Goal: Transaction & Acquisition: Purchase product/service

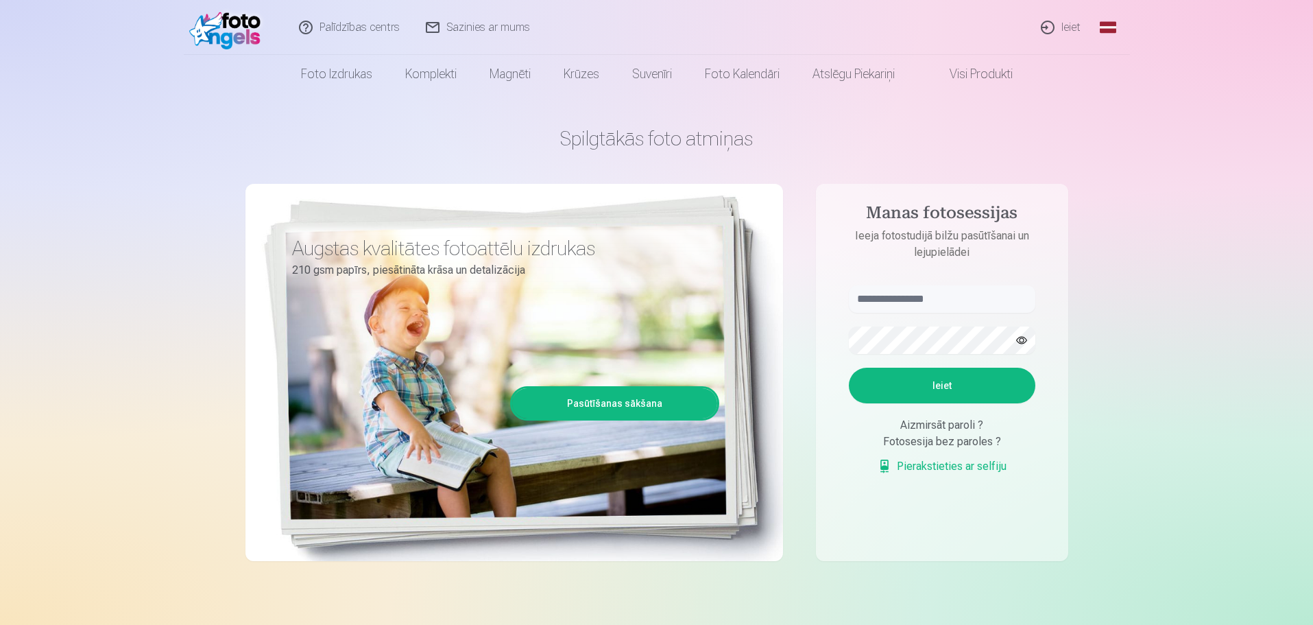
click at [1055, 29] on link "Ieiet" at bounding box center [1062, 27] width 66 height 55
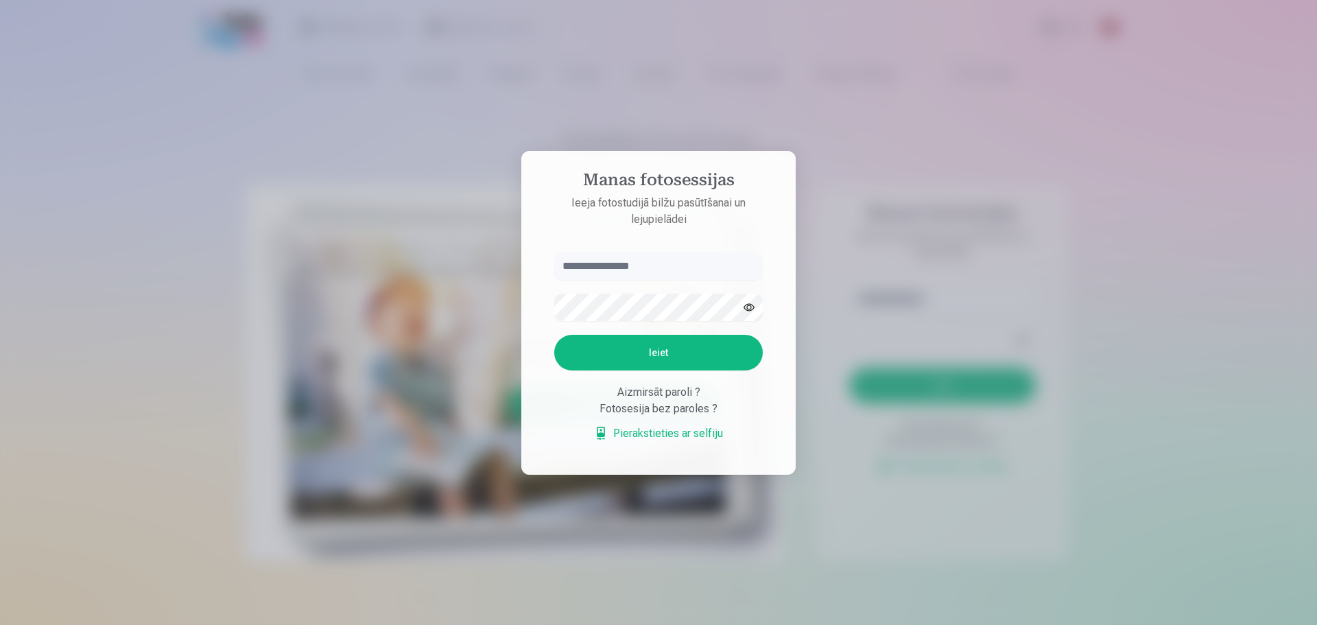
click at [634, 265] on input "text" at bounding box center [658, 265] width 208 height 27
type input "**********"
click at [554, 335] on button "Ieiet" at bounding box center [658, 353] width 208 height 36
click at [494, 624] on div "**********" at bounding box center [656, 625] width 1313 height 0
click at [554, 335] on button "Ieiet" at bounding box center [658, 353] width 208 height 36
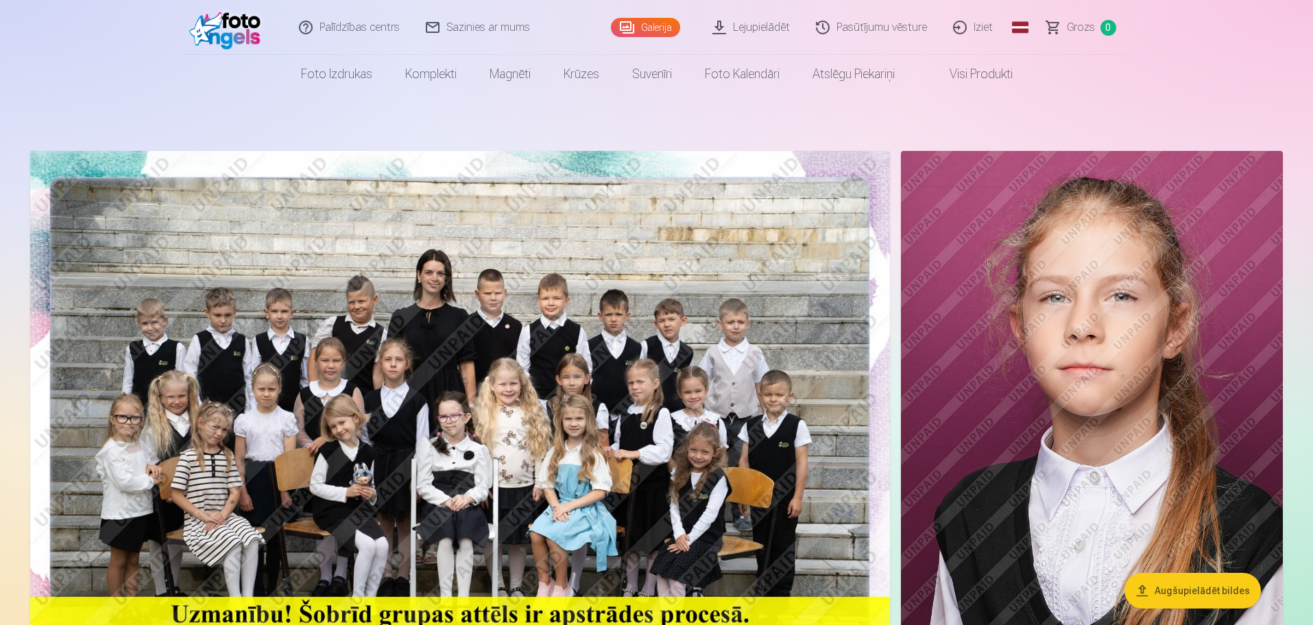
click at [1198, 596] on button "Augšupielādēt bildes" at bounding box center [1193, 591] width 136 height 36
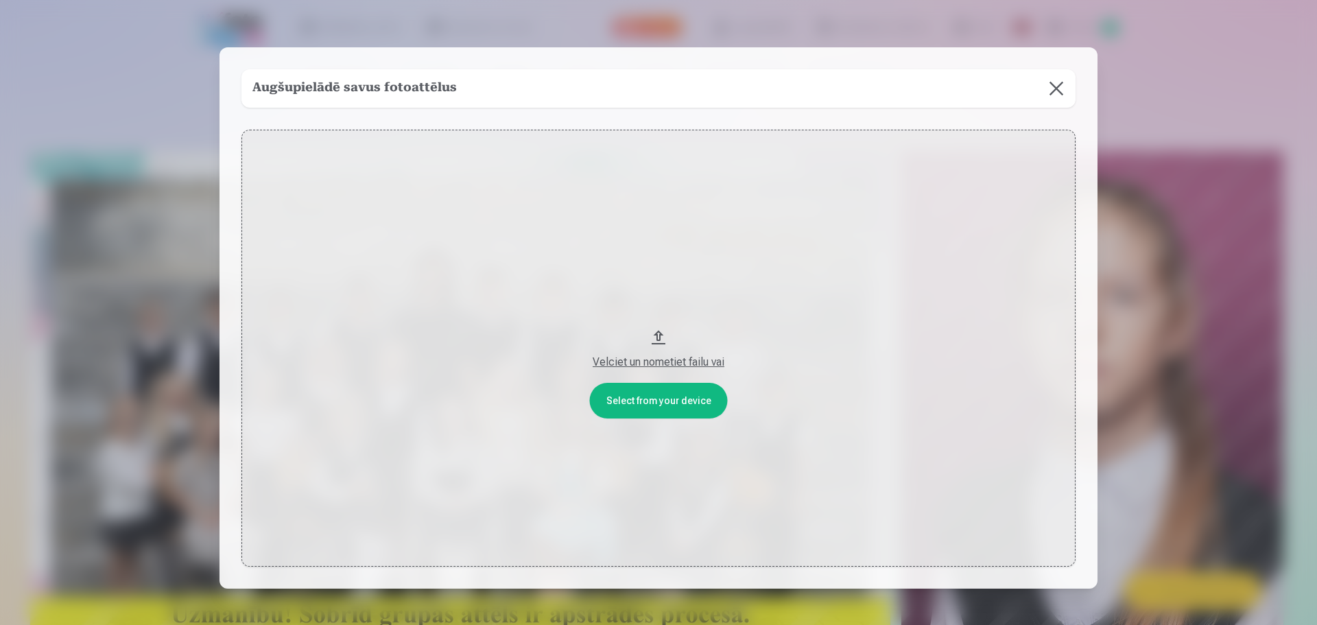
click at [1042, 92] on button at bounding box center [1056, 88] width 38 height 38
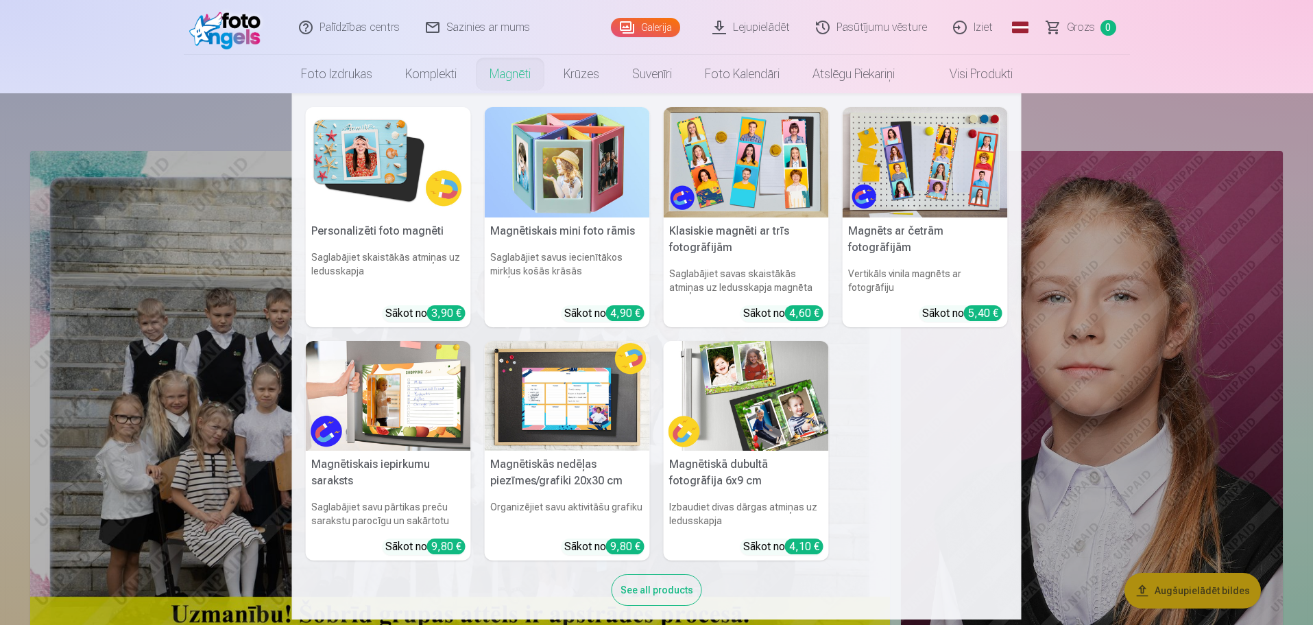
click at [389, 171] on img at bounding box center [388, 162] width 165 height 110
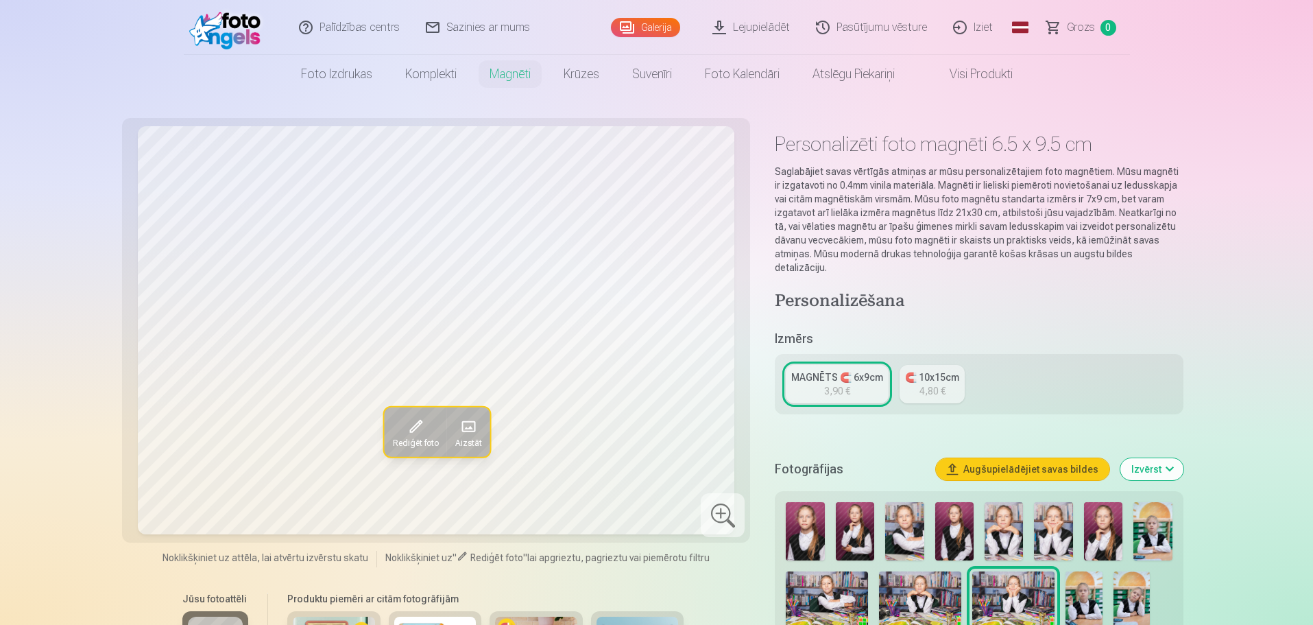
click at [811, 525] on img at bounding box center [805, 531] width 38 height 58
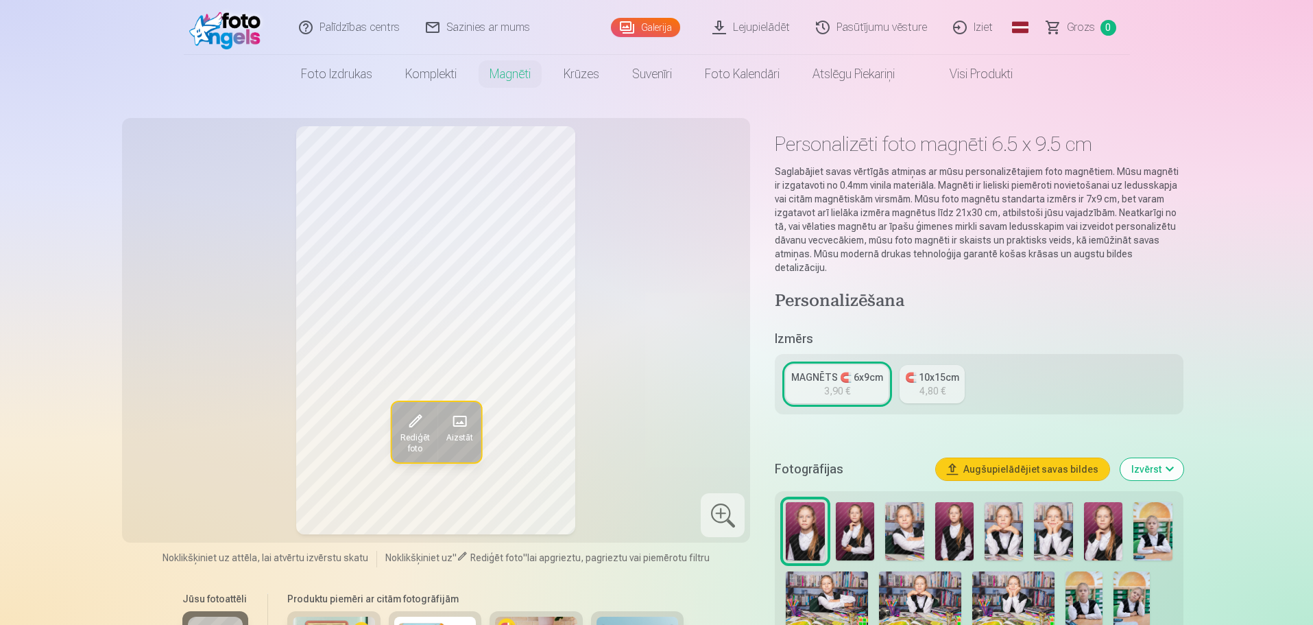
click at [922, 522] on img at bounding box center [904, 531] width 38 height 58
click at [945, 520] on img at bounding box center [954, 531] width 38 height 58
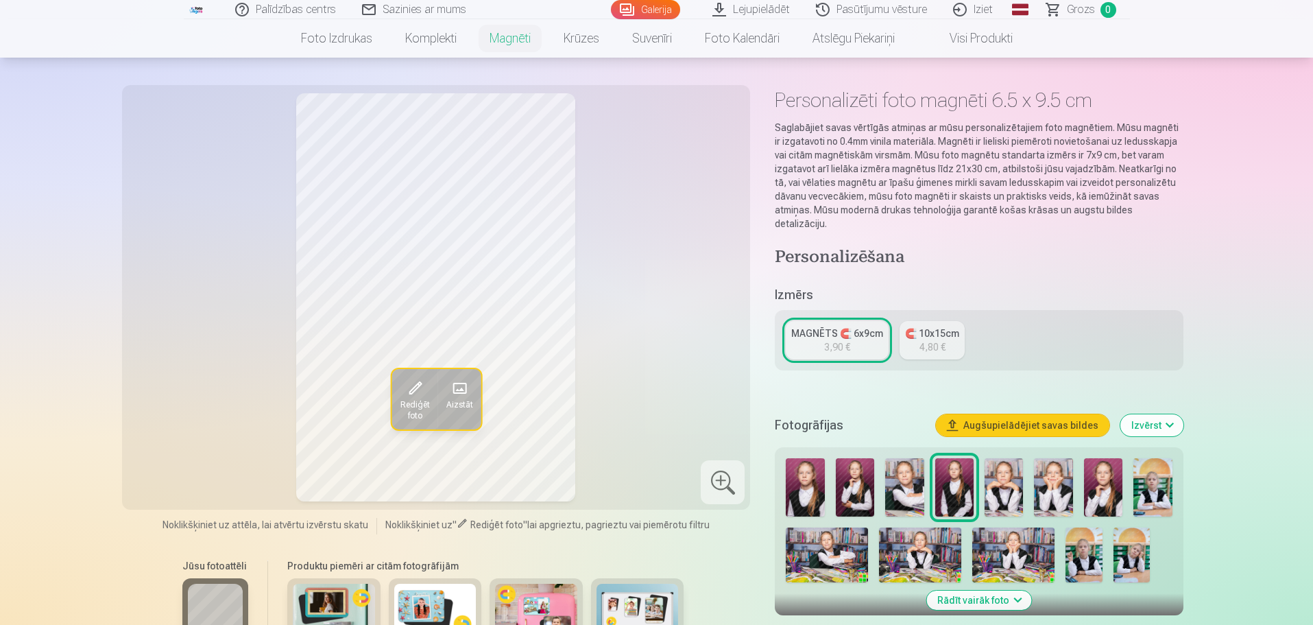
scroll to position [69, 0]
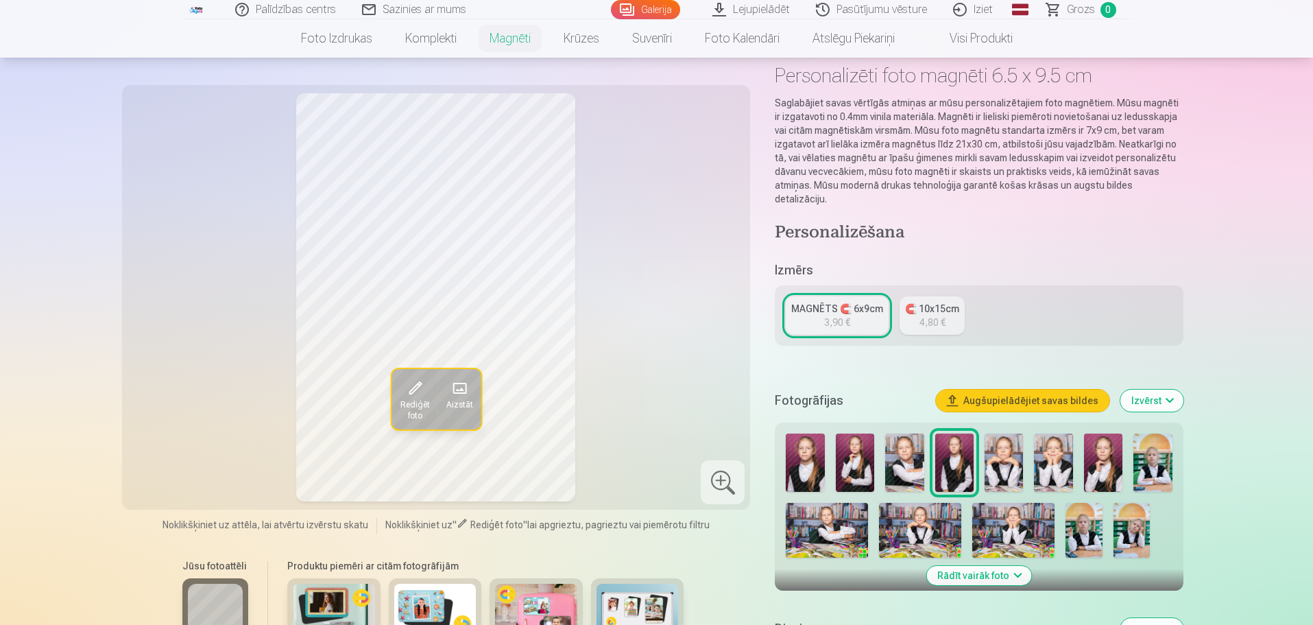
click at [813, 525] on img at bounding box center [827, 530] width 82 height 55
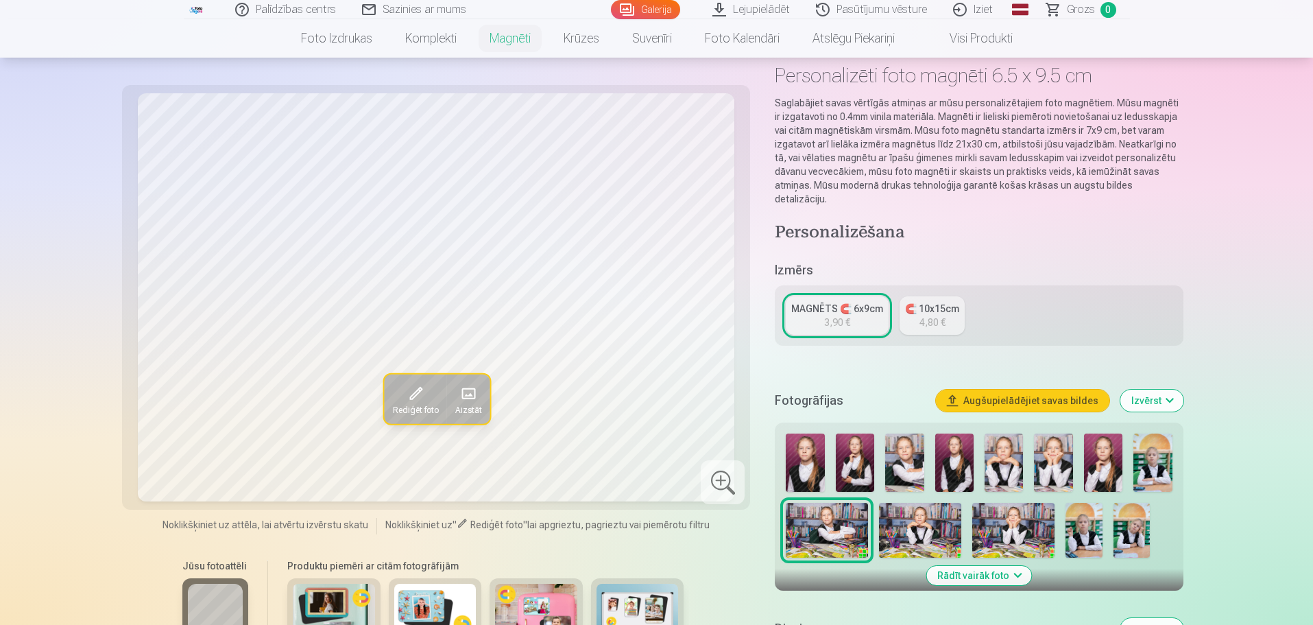
click at [924, 522] on img at bounding box center [920, 530] width 82 height 55
click at [1000, 521] on img at bounding box center [1013, 530] width 82 height 55
click at [1092, 522] on img at bounding box center [1084, 530] width 36 height 55
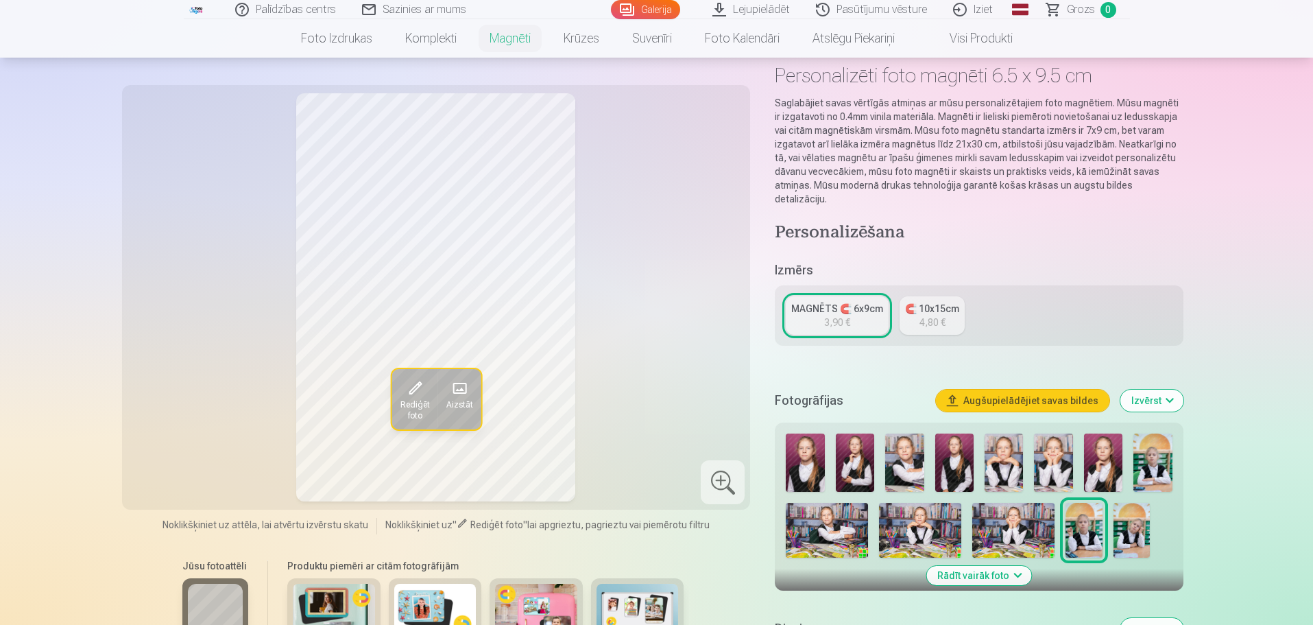
click at [1131, 522] on img at bounding box center [1132, 530] width 36 height 55
click at [783, 453] on div at bounding box center [978, 495] width 397 height 135
click at [795, 460] on img at bounding box center [805, 462] width 38 height 58
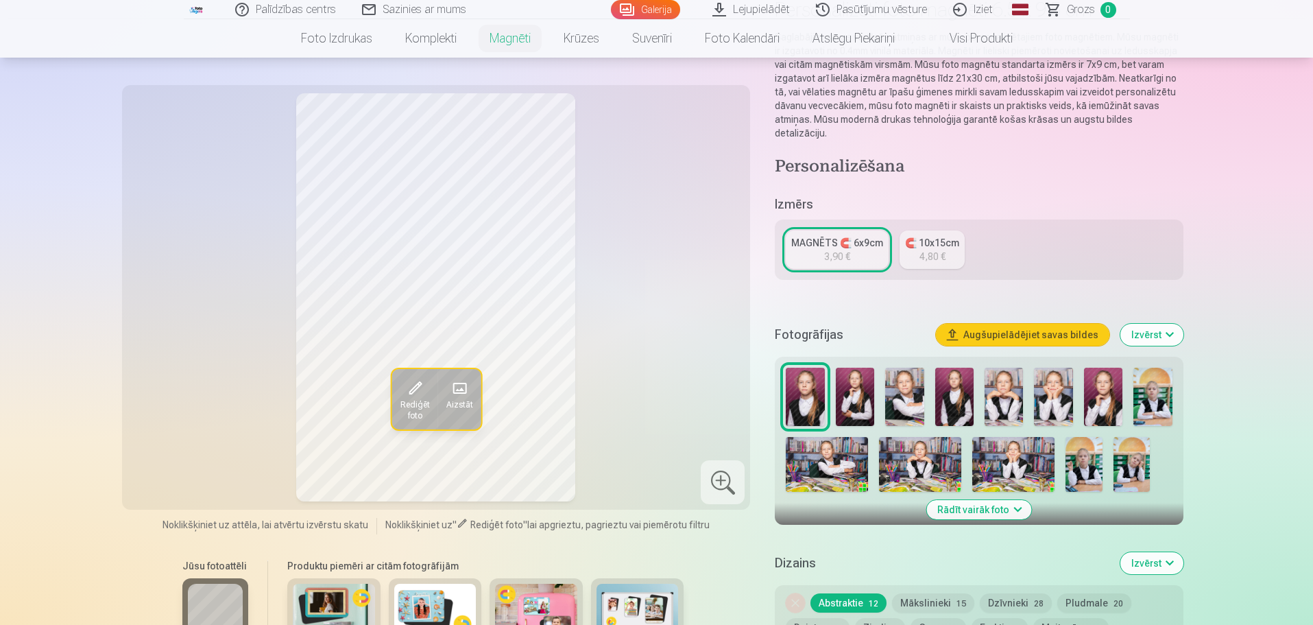
scroll to position [137, 0]
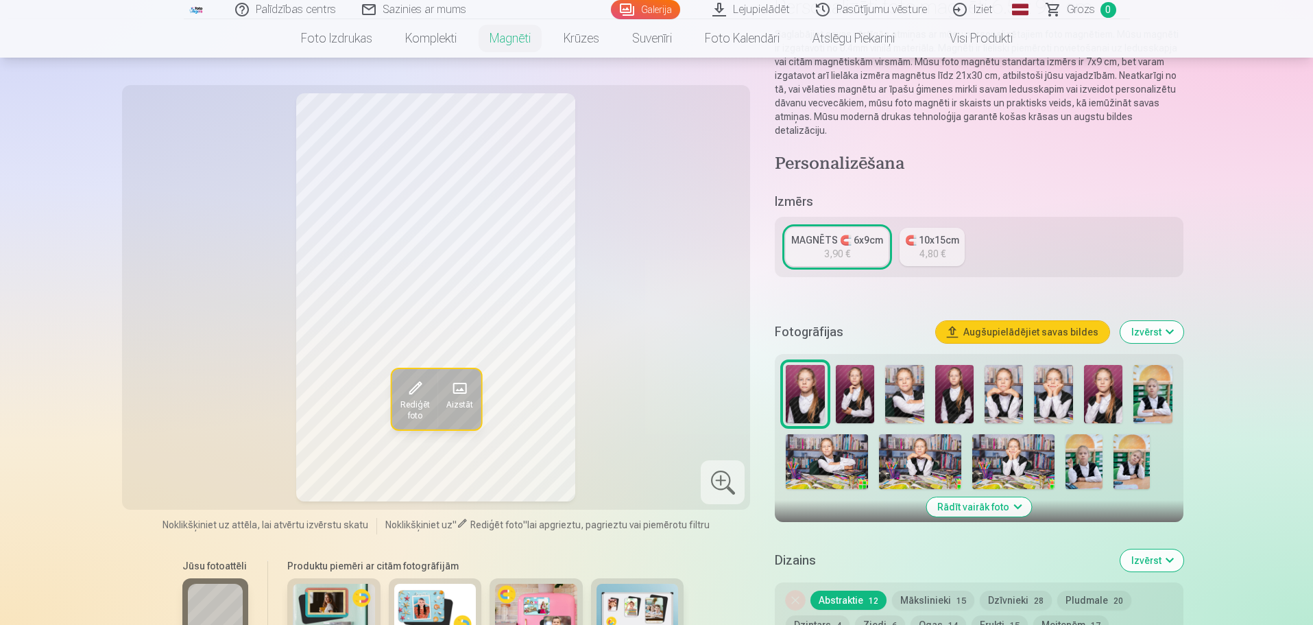
click at [931, 247] on div "4,80 €" at bounding box center [933, 254] width 26 height 14
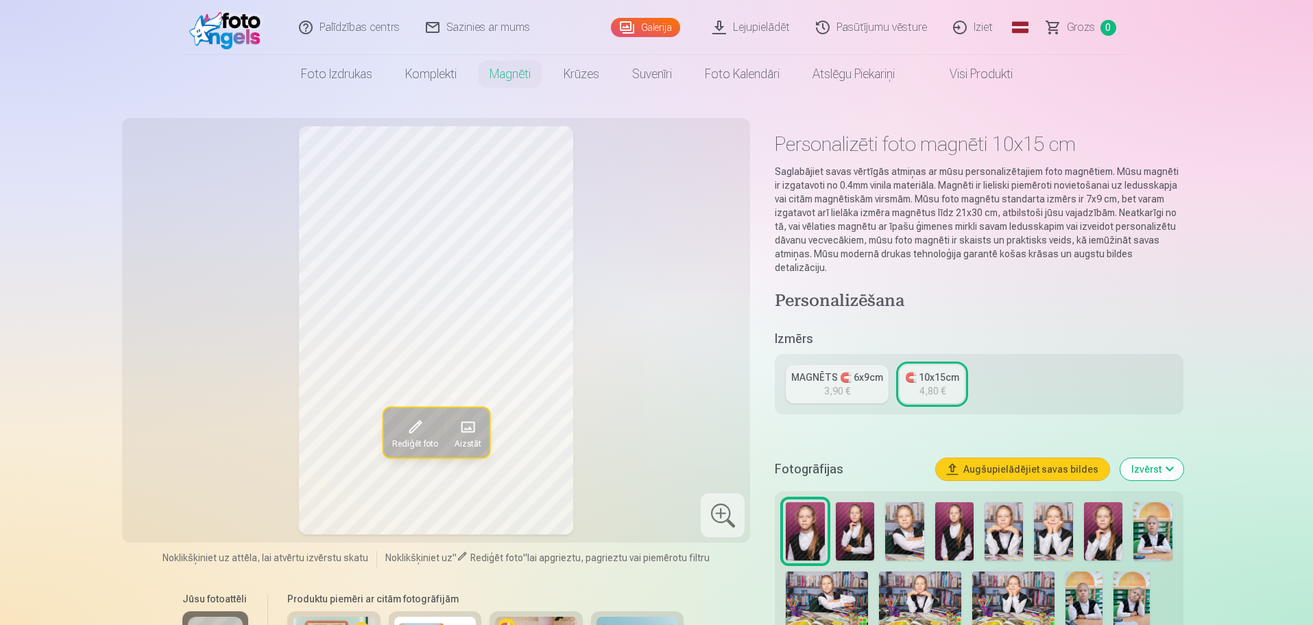
click at [828, 370] on div "MAGNĒTS 🧲 6x9cm" at bounding box center [837, 377] width 92 height 14
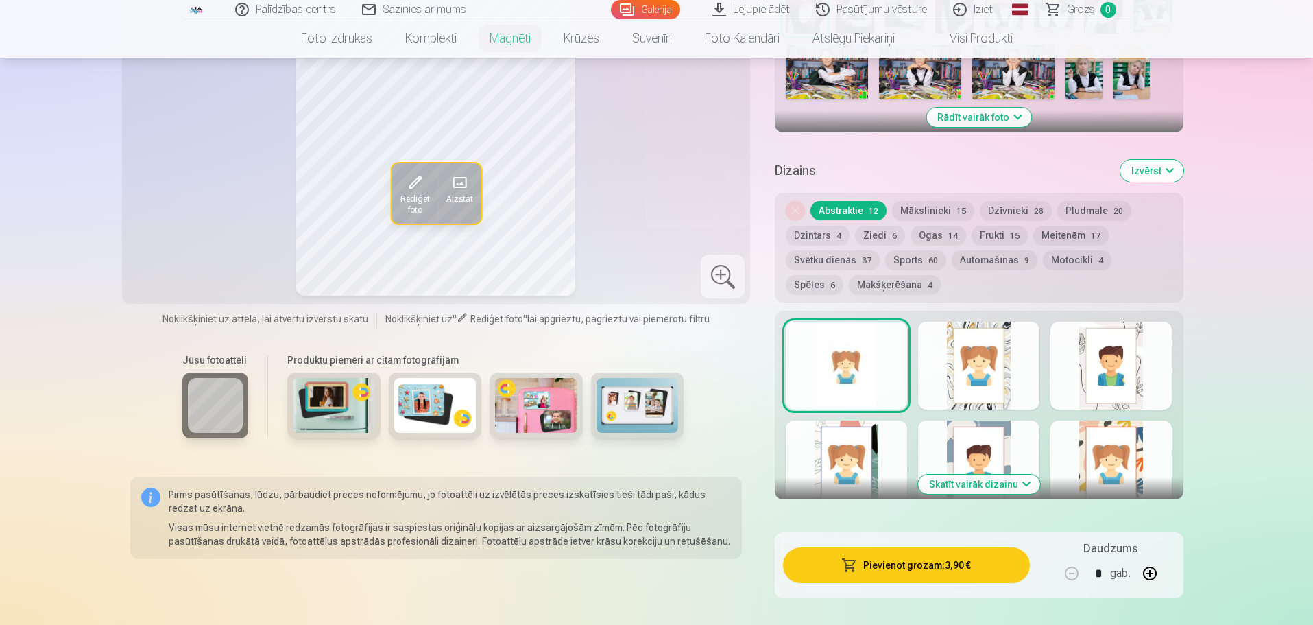
scroll to position [549, 0]
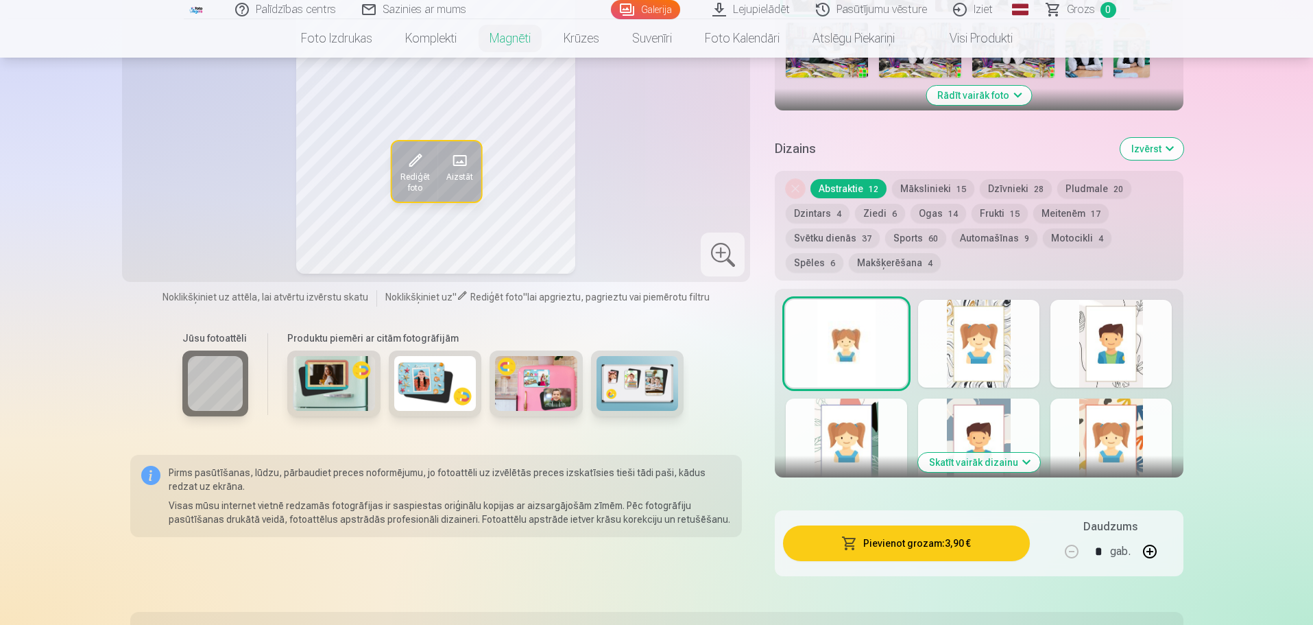
click at [1008, 453] on button "Skatīt vairāk dizainu" at bounding box center [979, 462] width 122 height 19
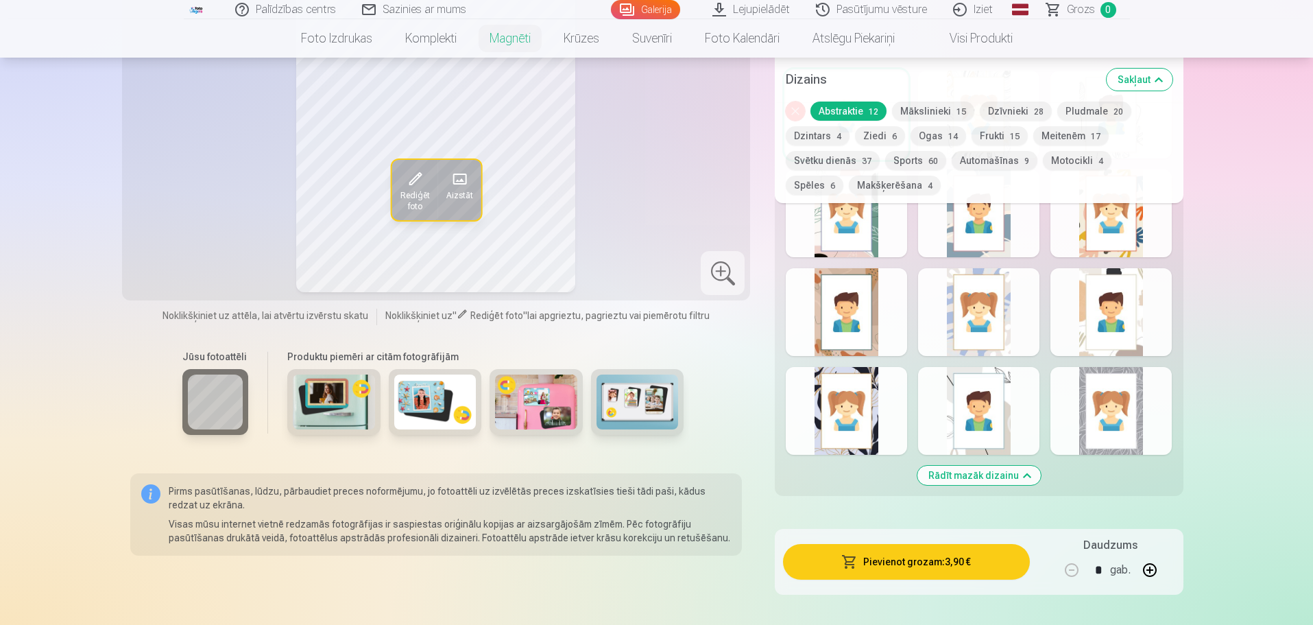
scroll to position [686, 0]
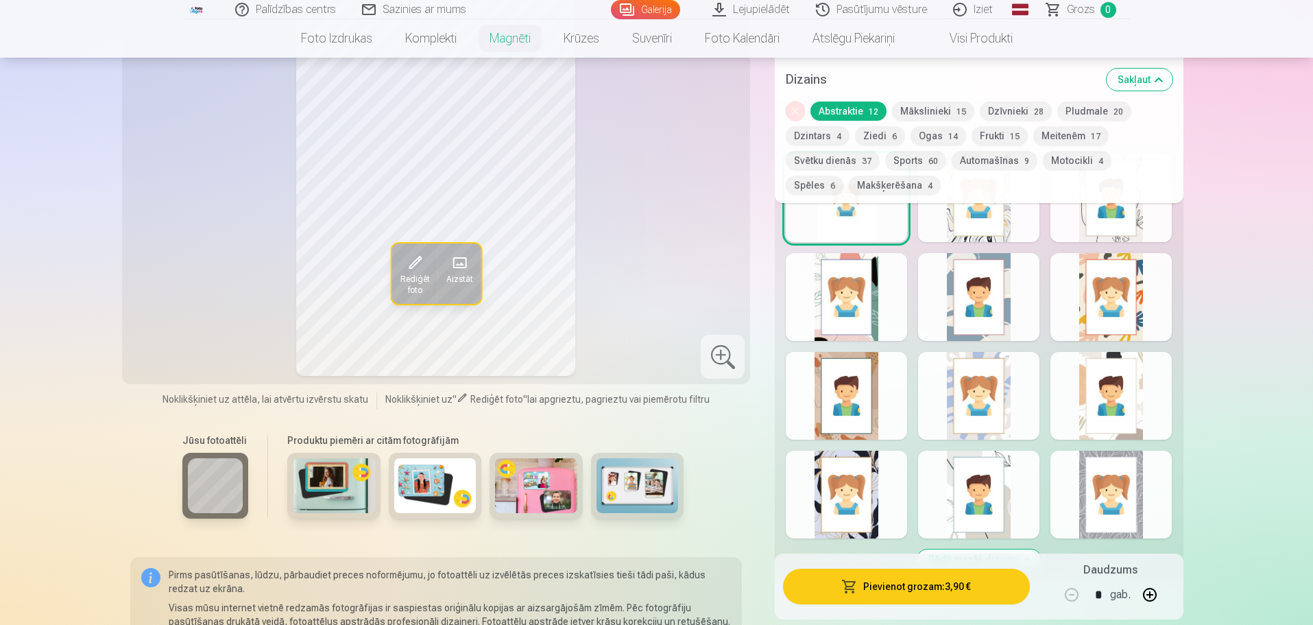
click at [991, 481] on div at bounding box center [978, 495] width 121 height 88
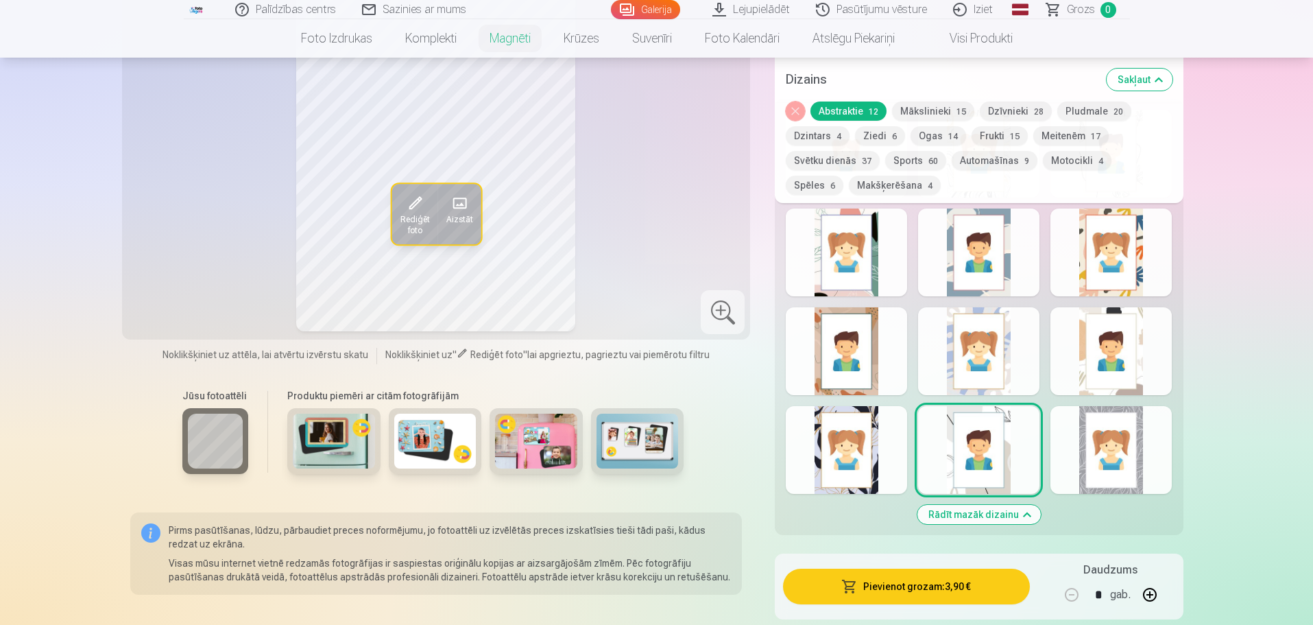
scroll to position [823, 0]
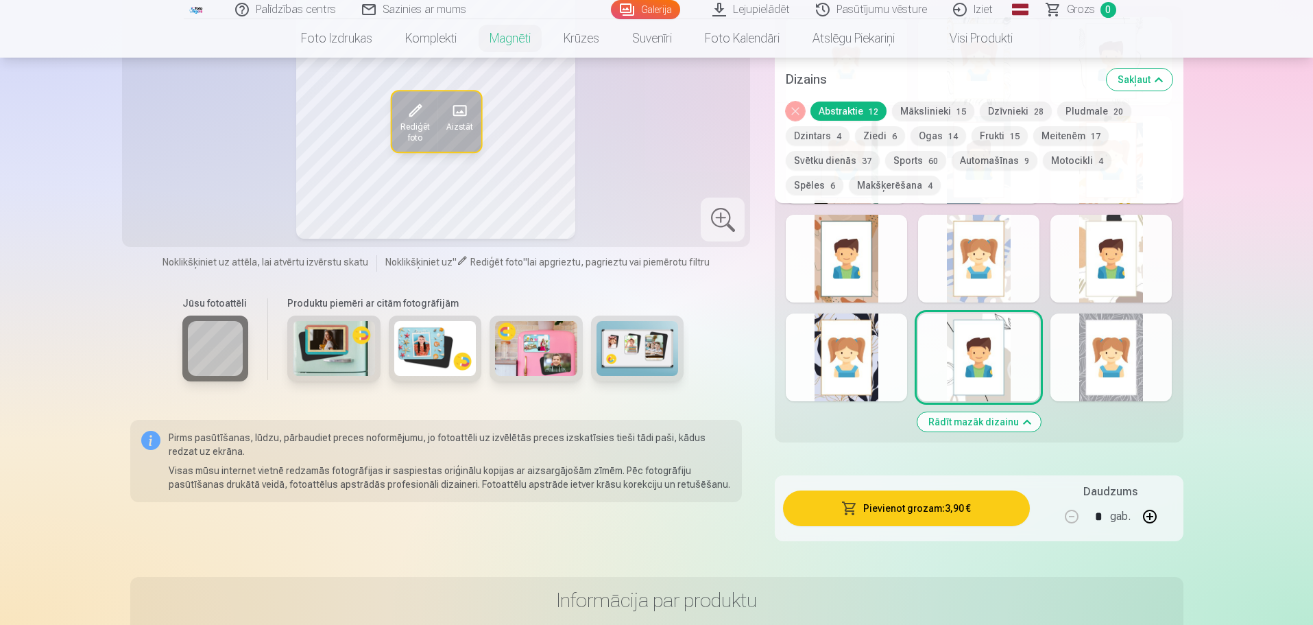
click at [1129, 348] on div at bounding box center [1111, 357] width 121 height 88
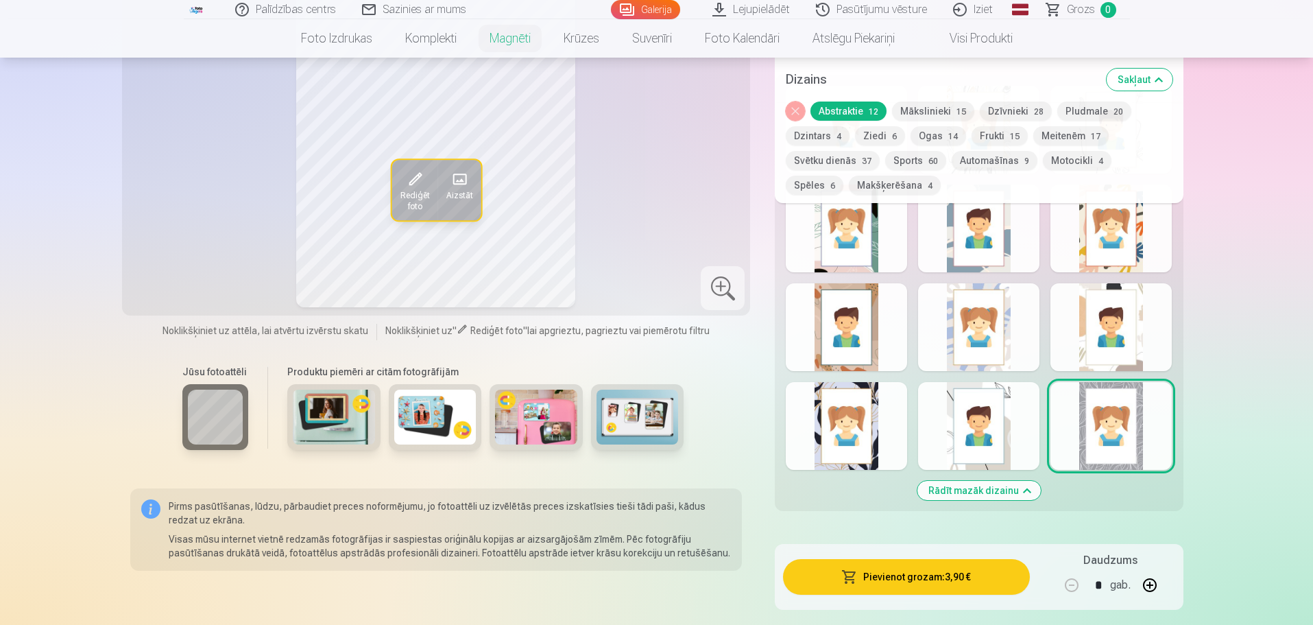
scroll to position [617, 0]
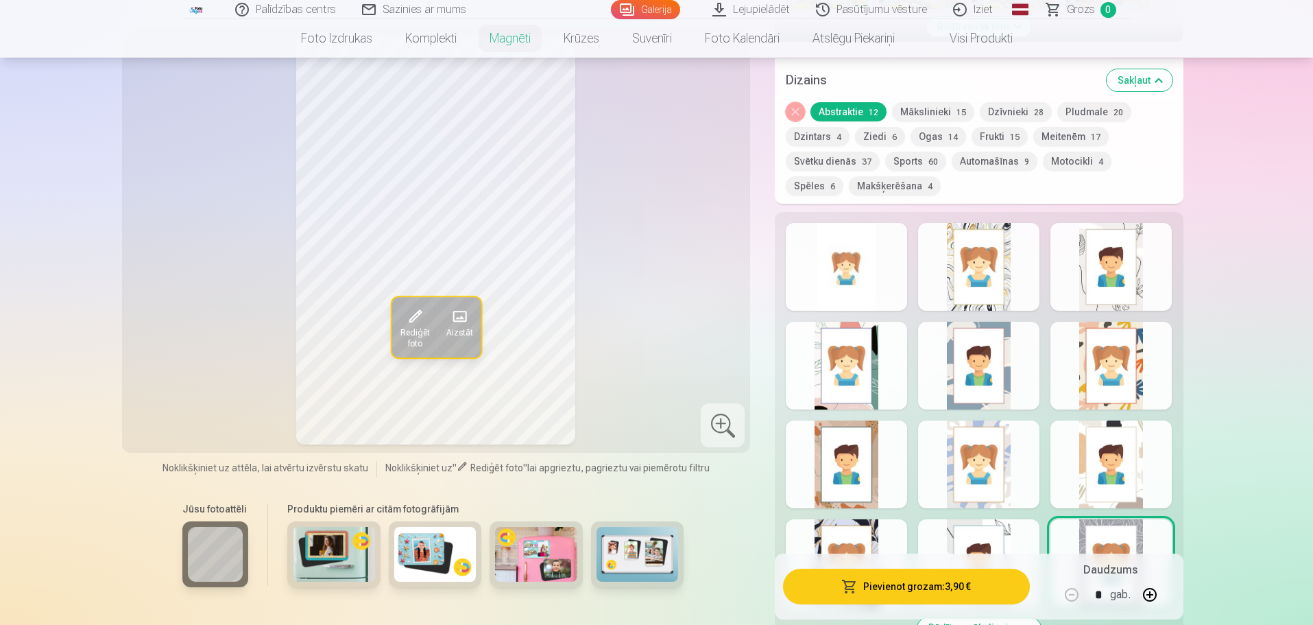
click at [888, 433] on div at bounding box center [846, 464] width 121 height 88
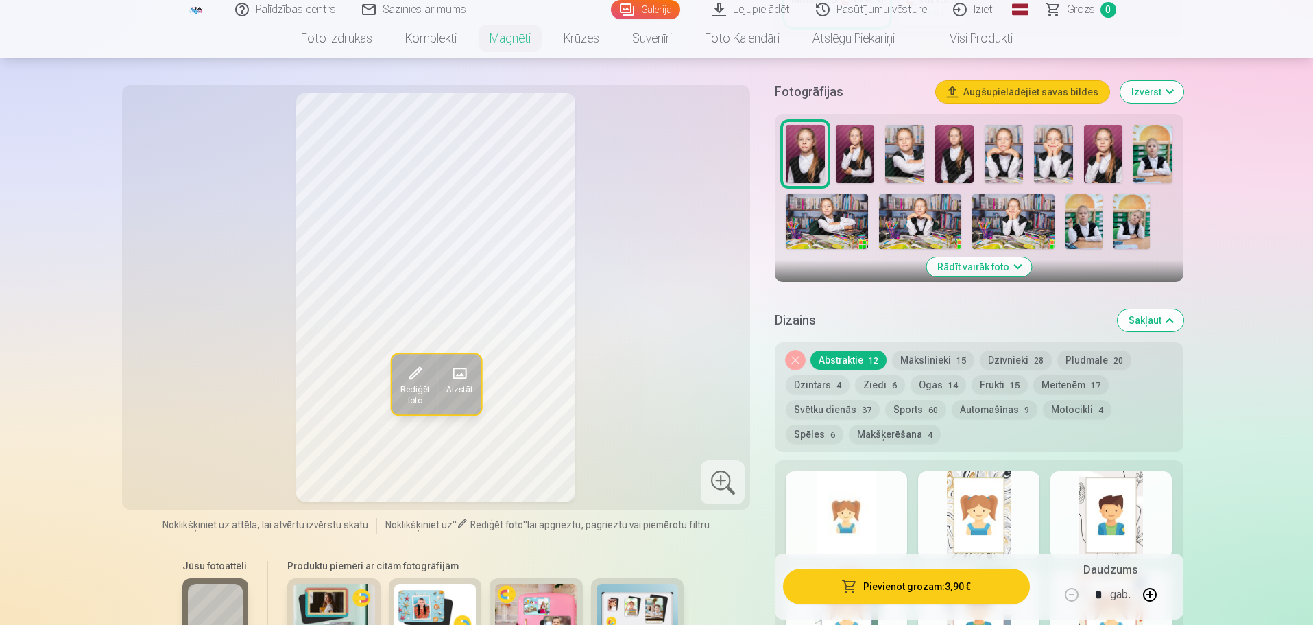
scroll to position [411, 0]
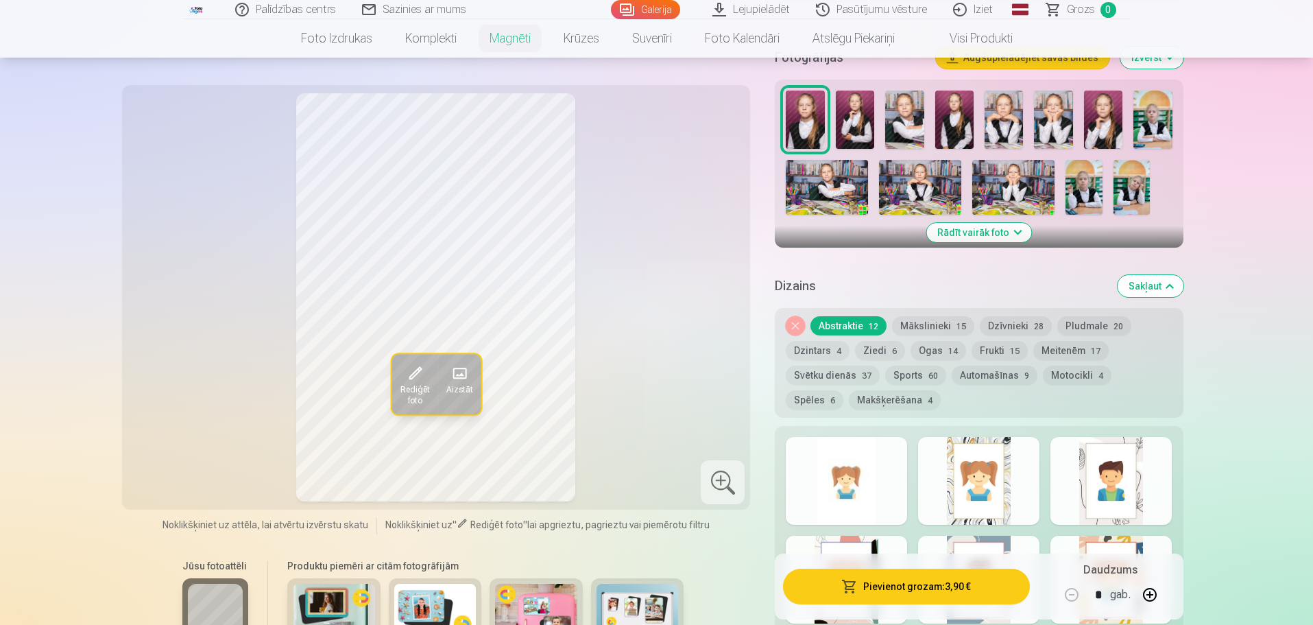
click at [883, 451] on div at bounding box center [846, 481] width 121 height 88
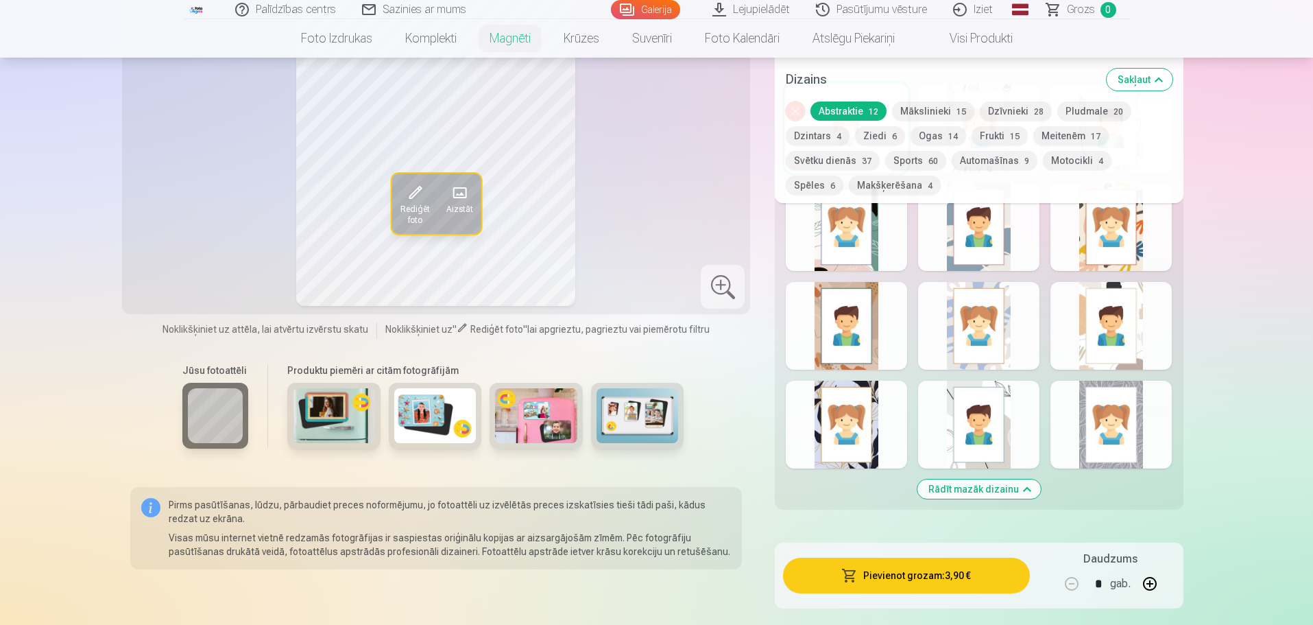
scroll to position [754, 0]
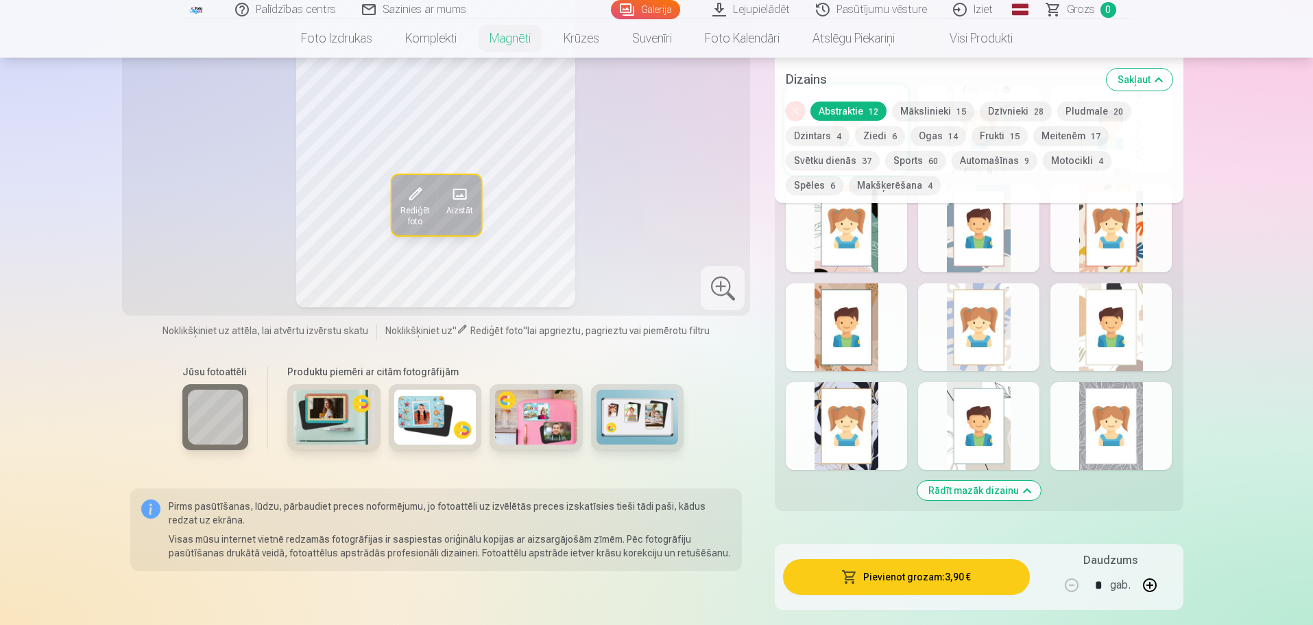
click at [541, 421] on img at bounding box center [536, 417] width 82 height 55
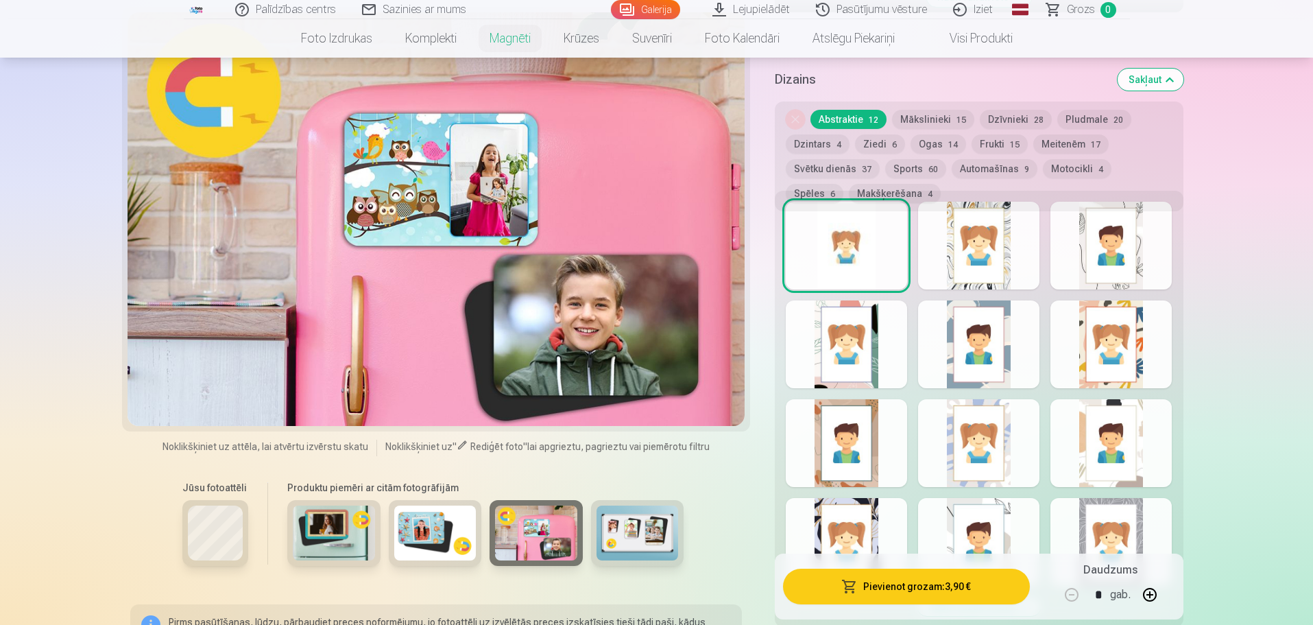
scroll to position [549, 0]
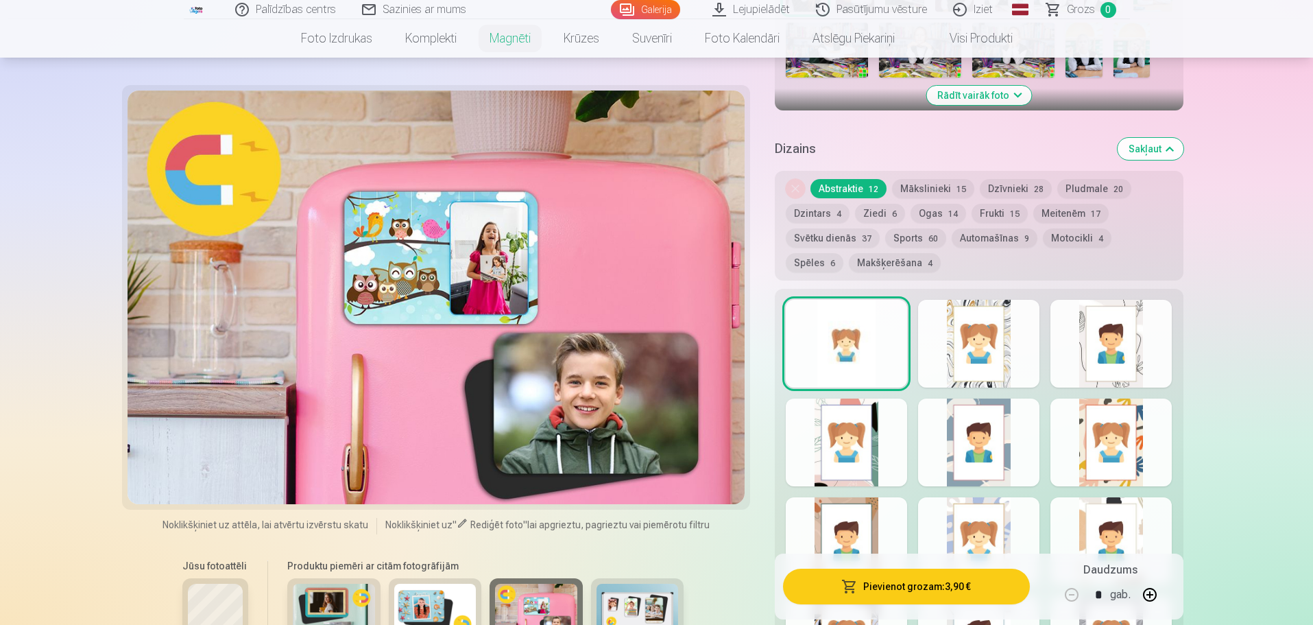
click at [640, 599] on img at bounding box center [638, 611] width 82 height 55
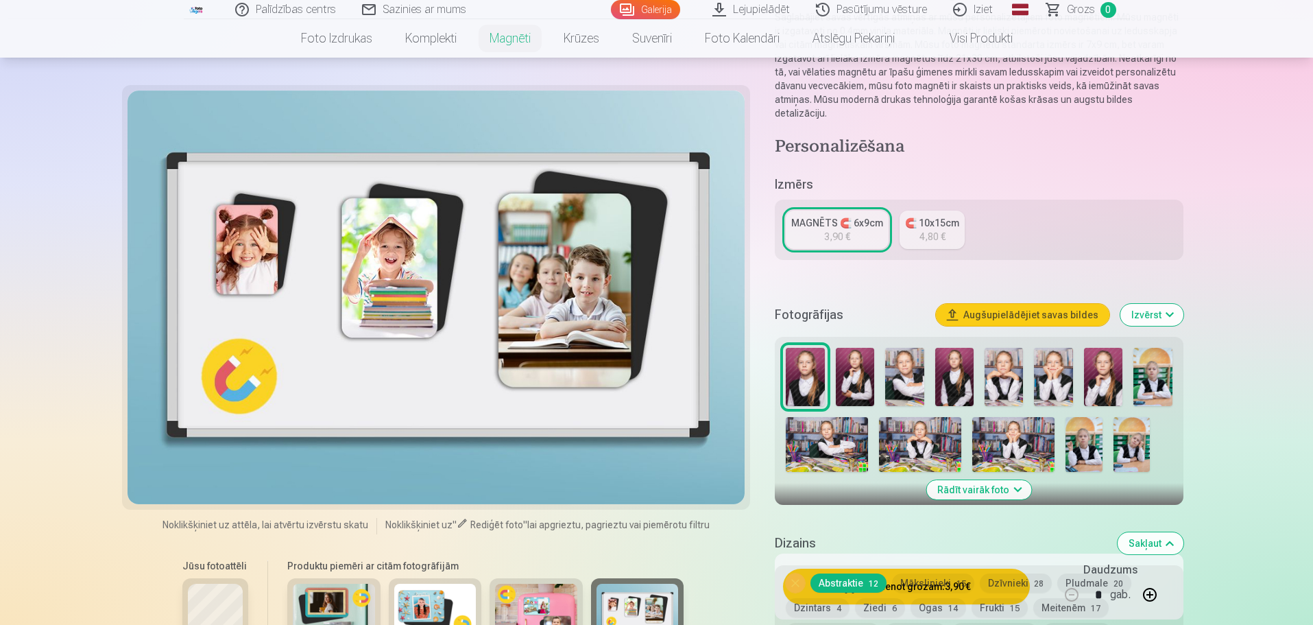
scroll to position [343, 0]
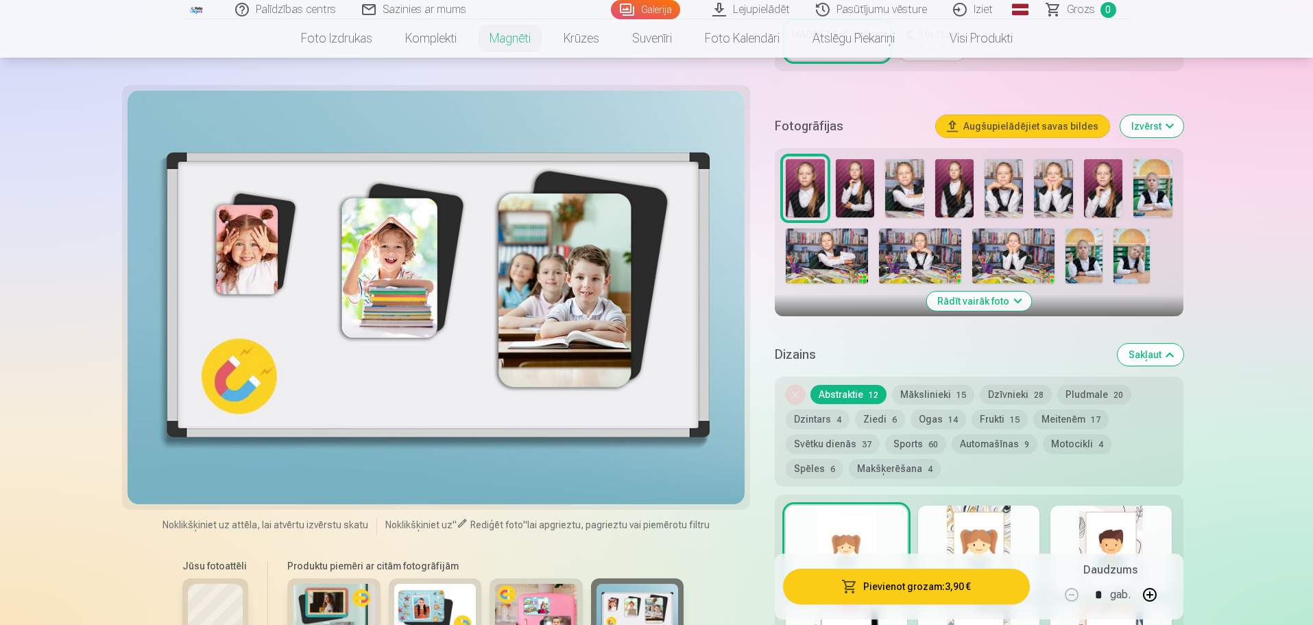
click at [440, 607] on img at bounding box center [435, 611] width 82 height 55
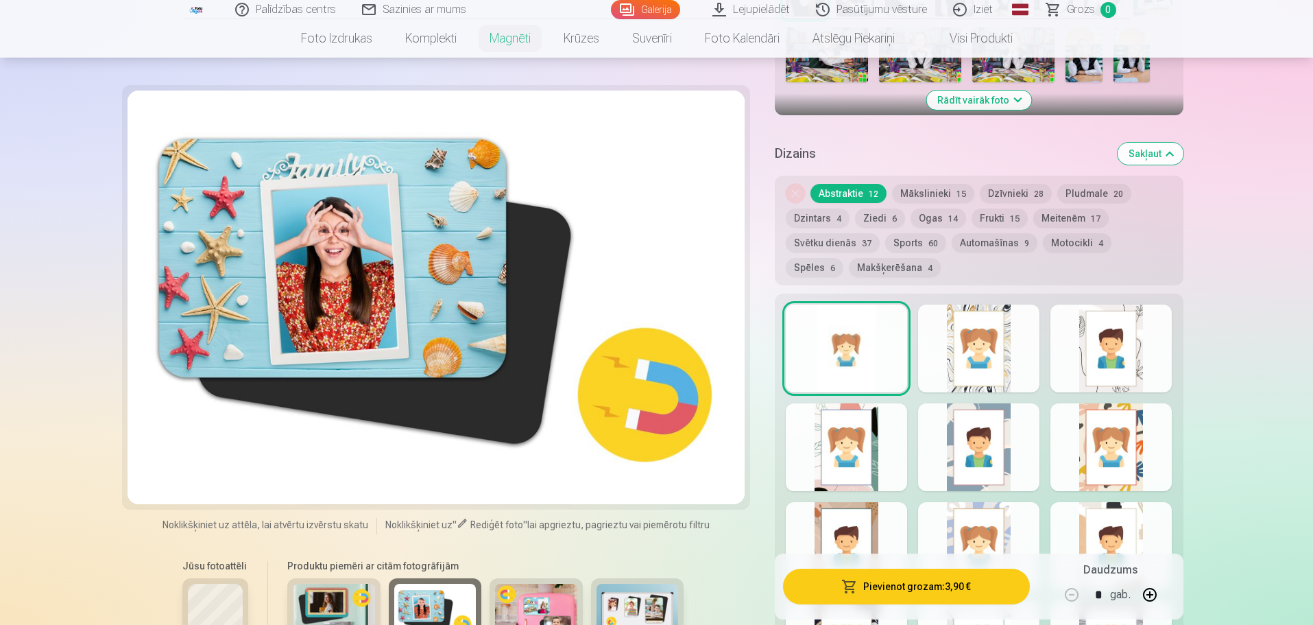
scroll to position [549, 0]
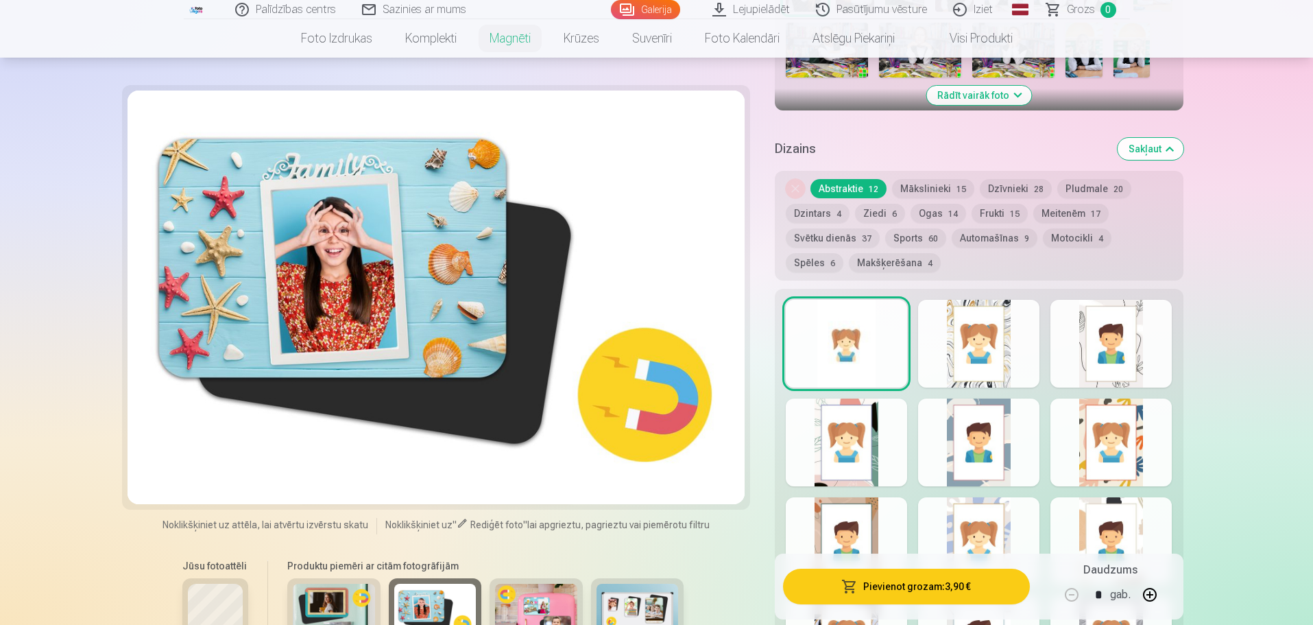
click at [334, 605] on img at bounding box center [334, 611] width 82 height 55
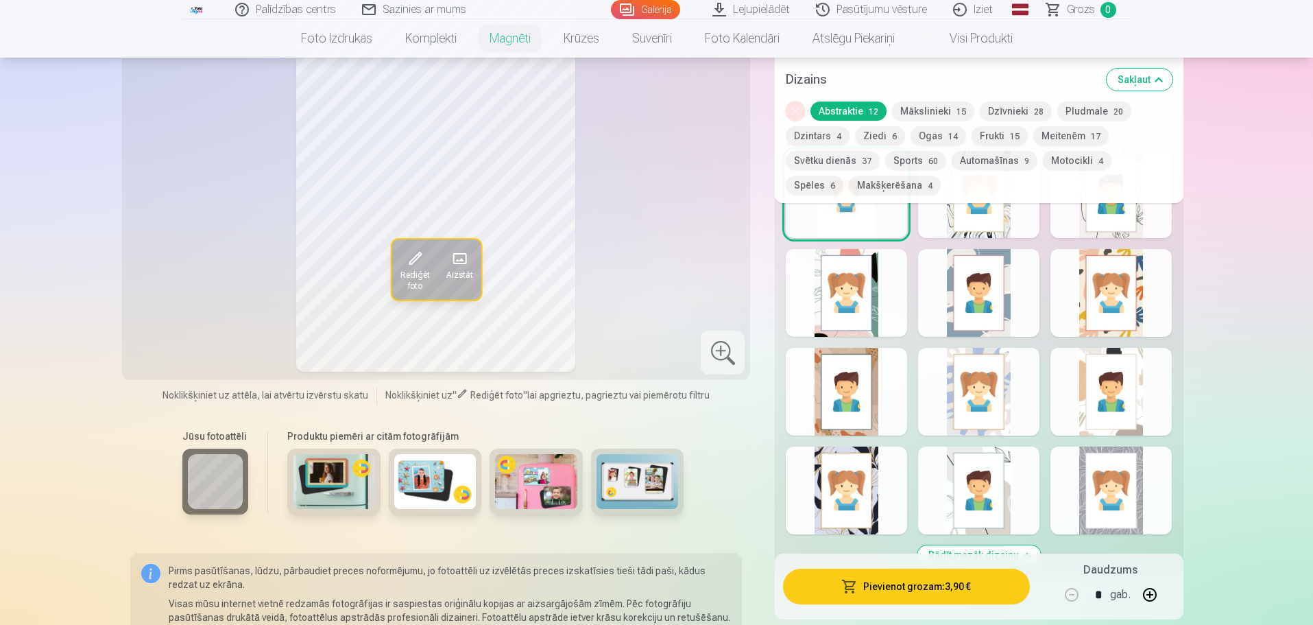
scroll to position [754, 0]
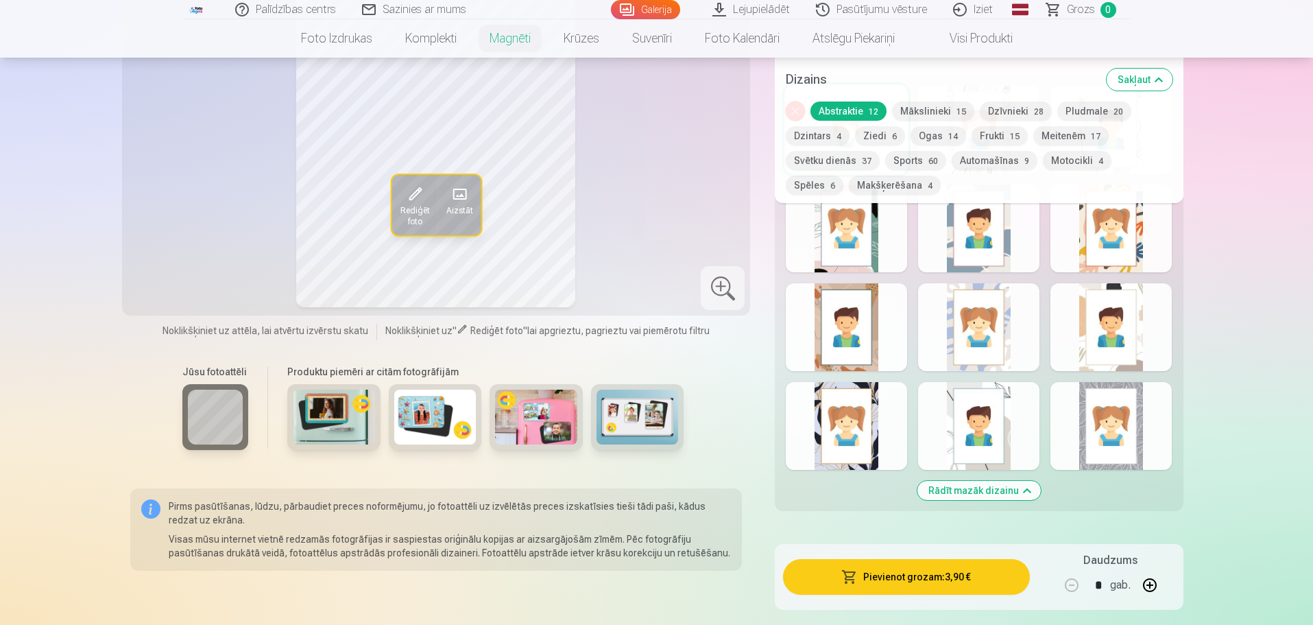
click at [948, 481] on button "Rādīt mazāk dizainu" at bounding box center [979, 490] width 123 height 19
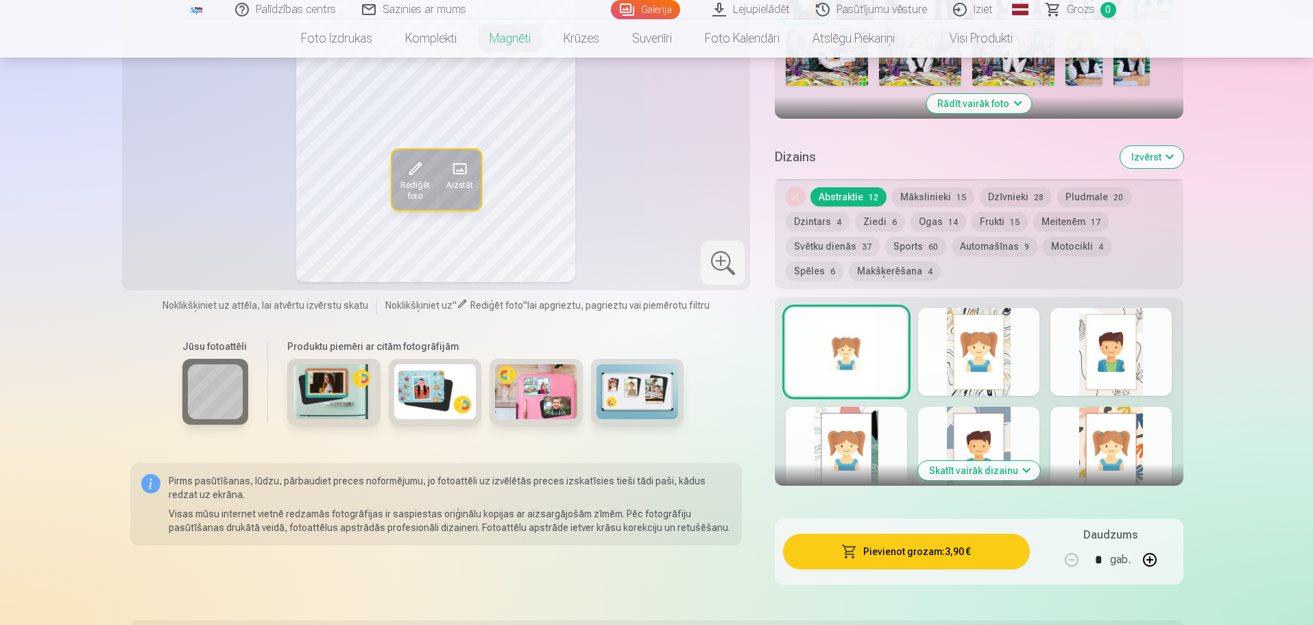
scroll to position [529, 0]
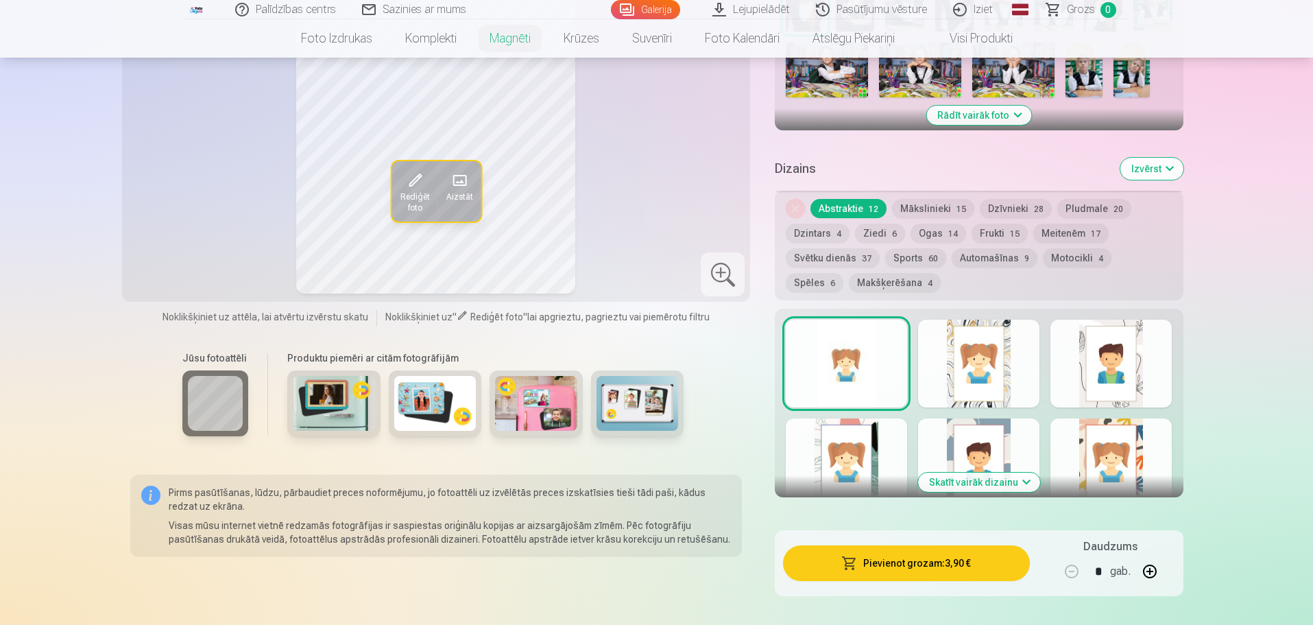
click at [951, 472] on button "Skatīt vairāk dizainu" at bounding box center [979, 481] width 122 height 19
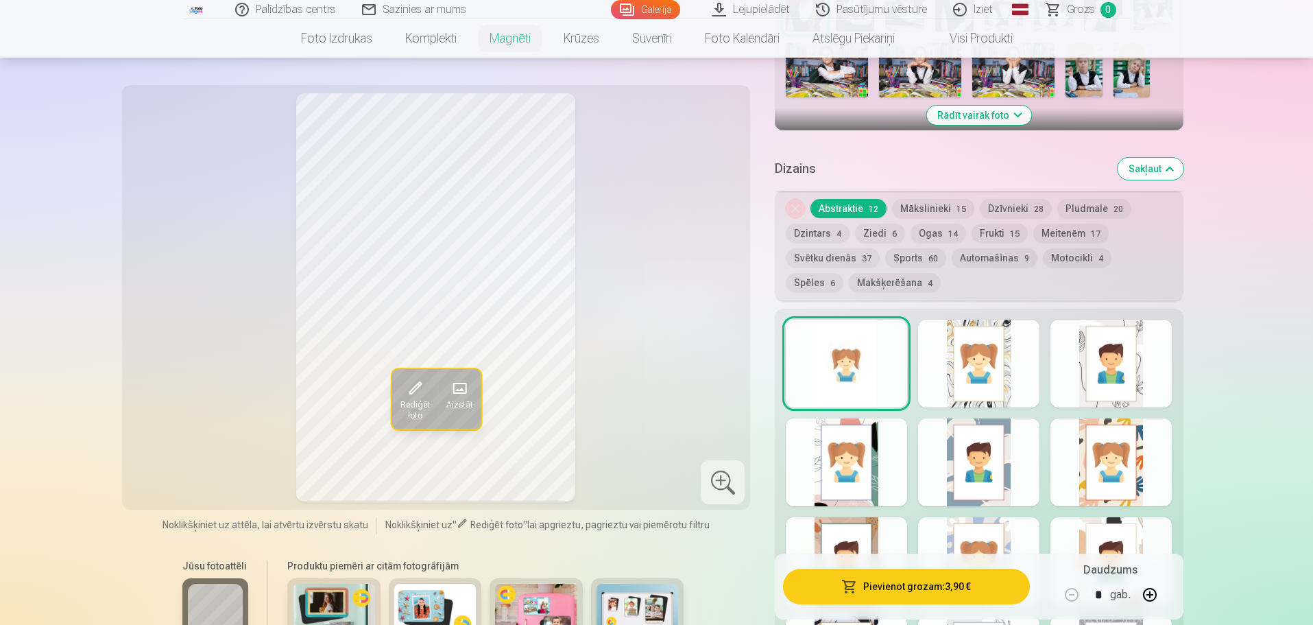
click at [843, 273] on button "Spēles 6" at bounding box center [815, 282] width 58 height 19
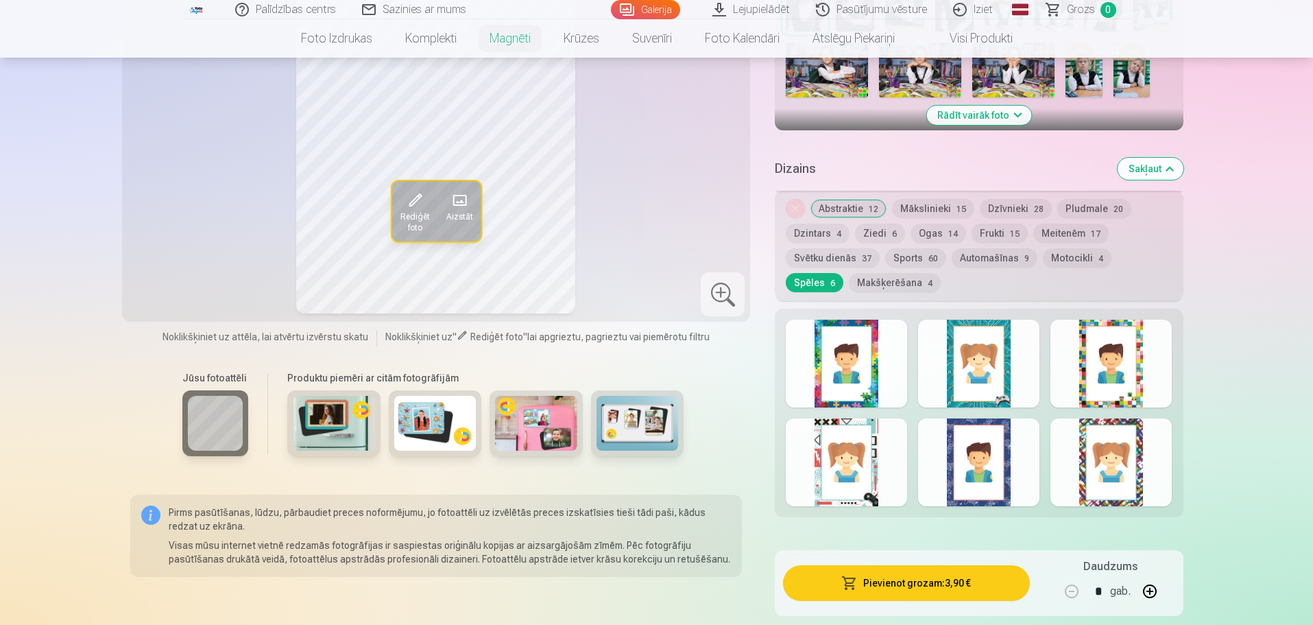
click at [844, 248] on button "Svētku dienās 37" at bounding box center [833, 257] width 94 height 19
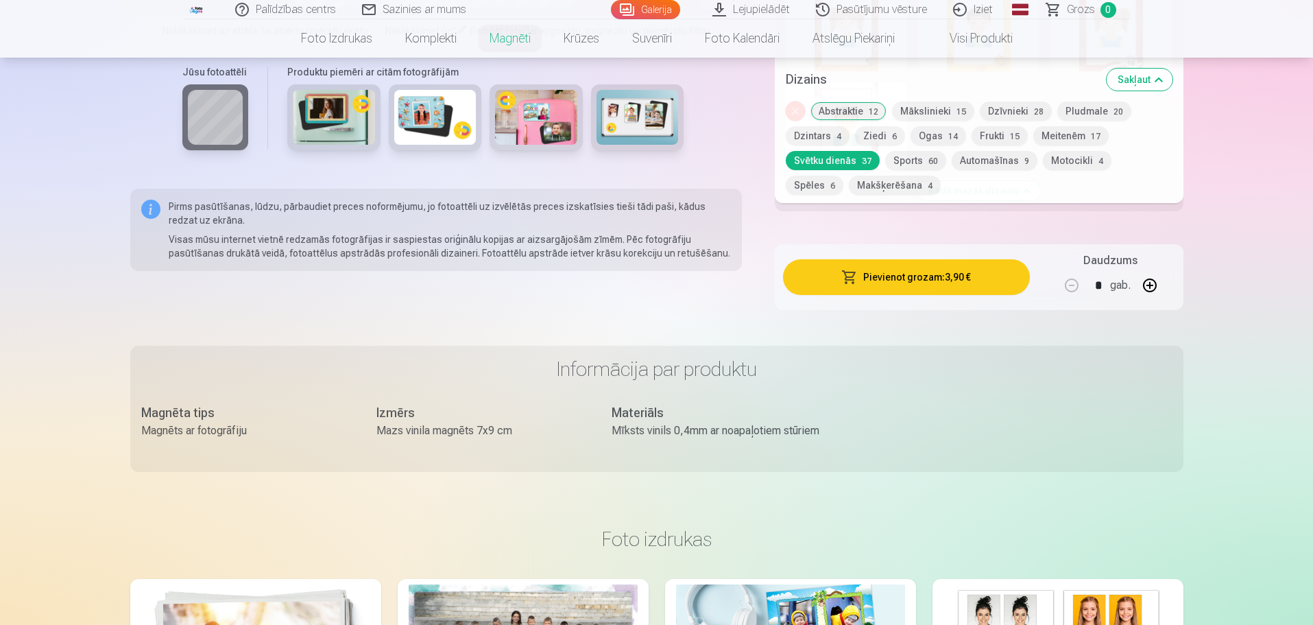
scroll to position [2106, 0]
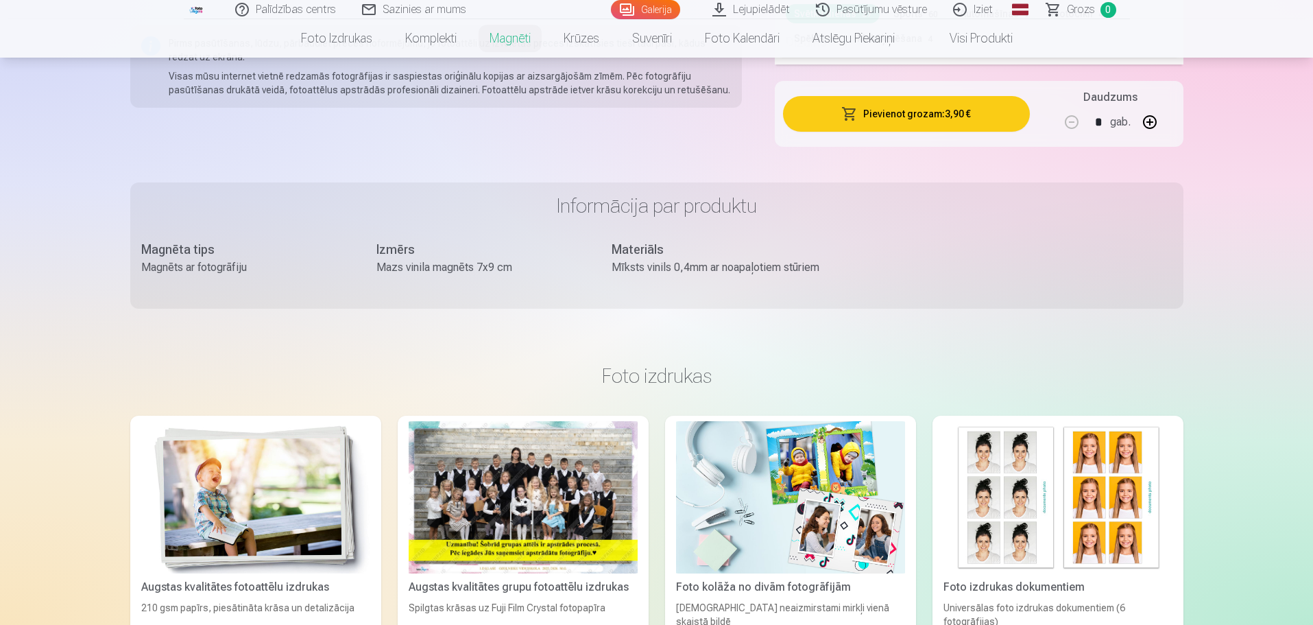
click at [618, 477] on div at bounding box center [523, 497] width 229 height 153
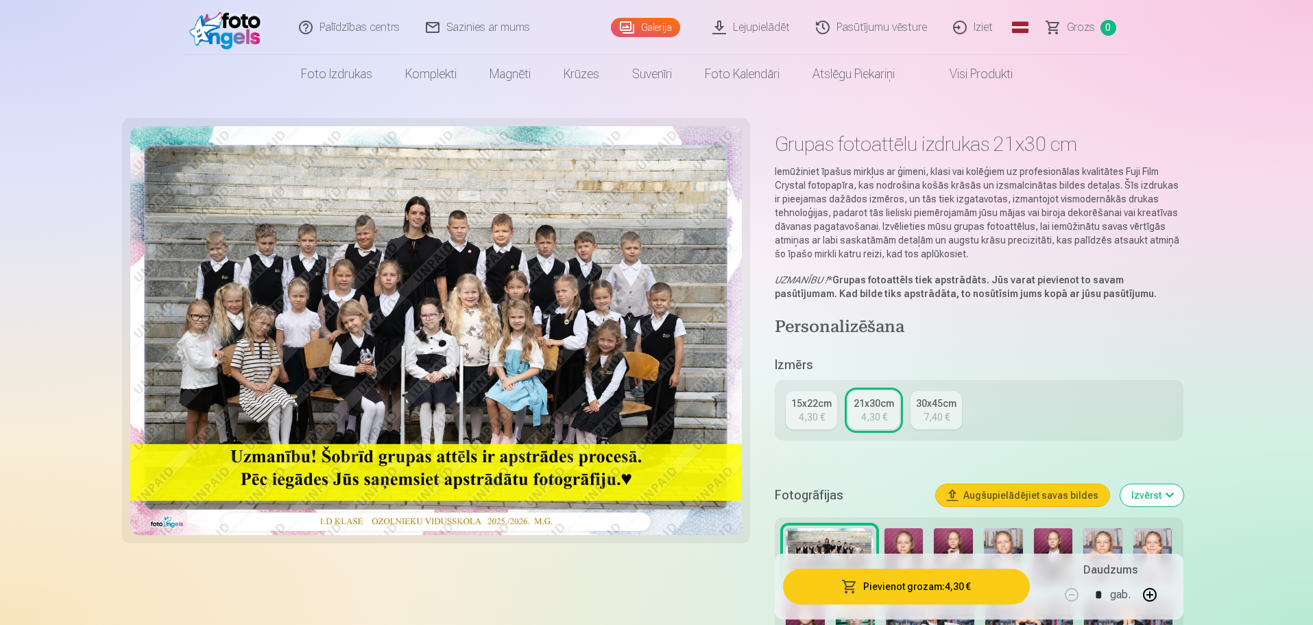
click at [806, 424] on link "15x22cm 4,30 €" at bounding box center [811, 410] width 51 height 38
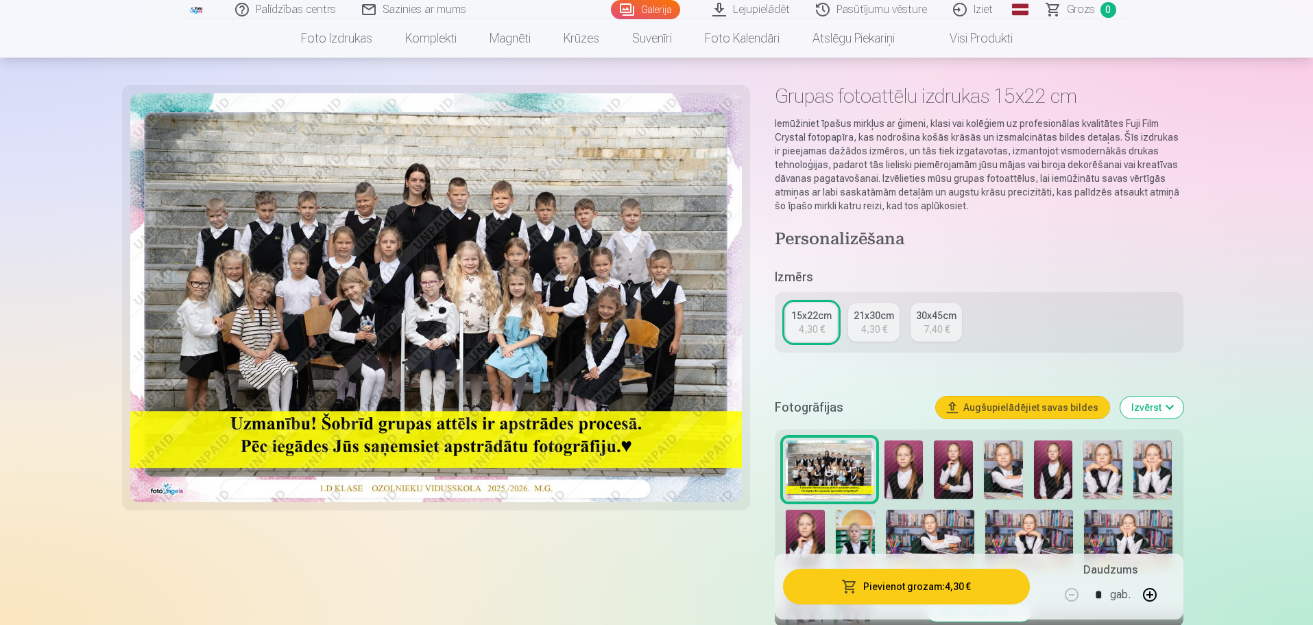
scroll to position [69, 0]
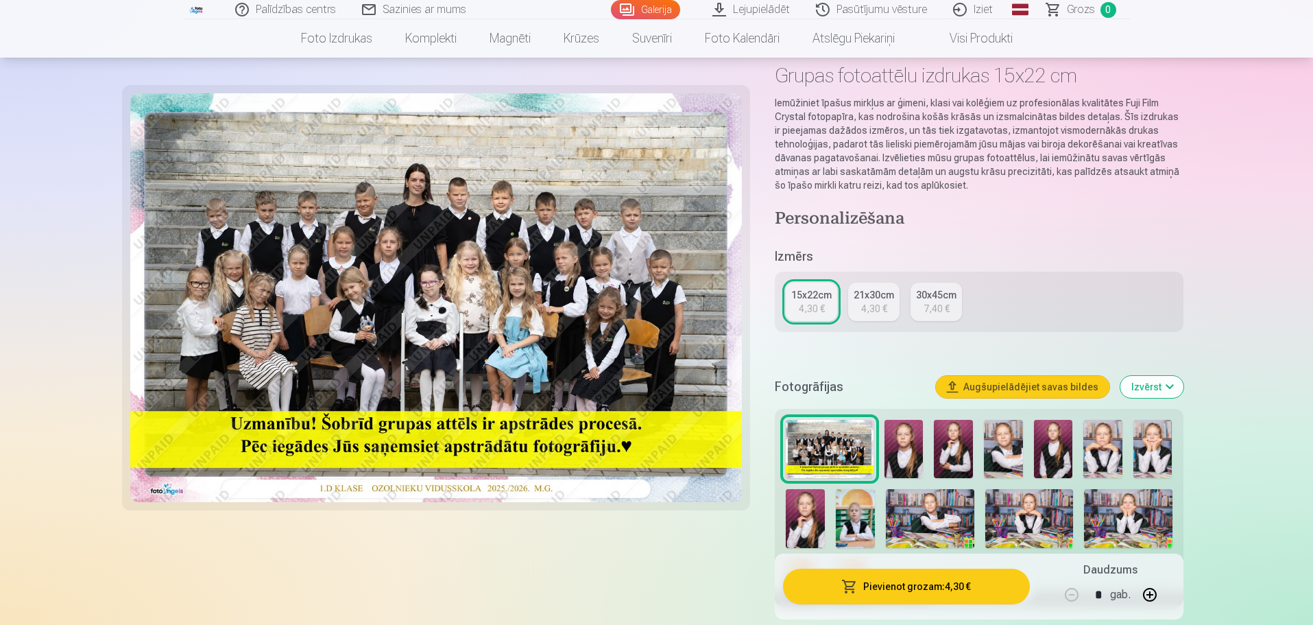
click at [892, 592] on button "Pievienot grozam : 4,30 €" at bounding box center [906, 586] width 246 height 36
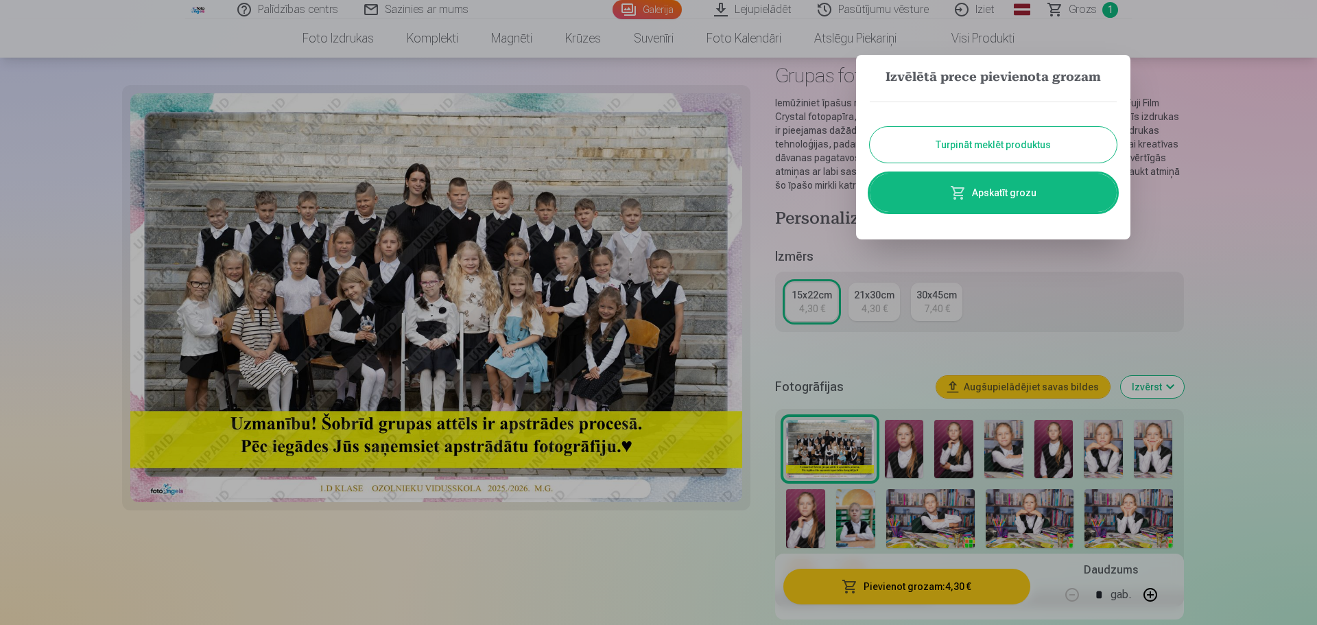
click at [881, 366] on div at bounding box center [658, 312] width 1317 height 625
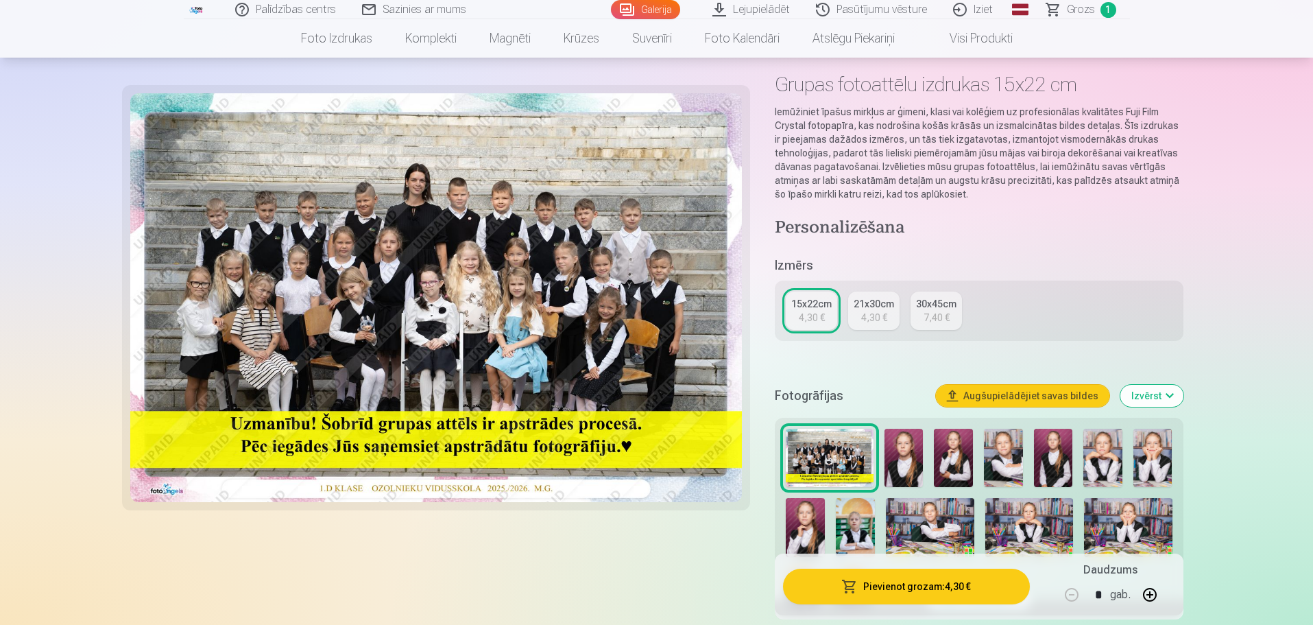
scroll to position [0, 0]
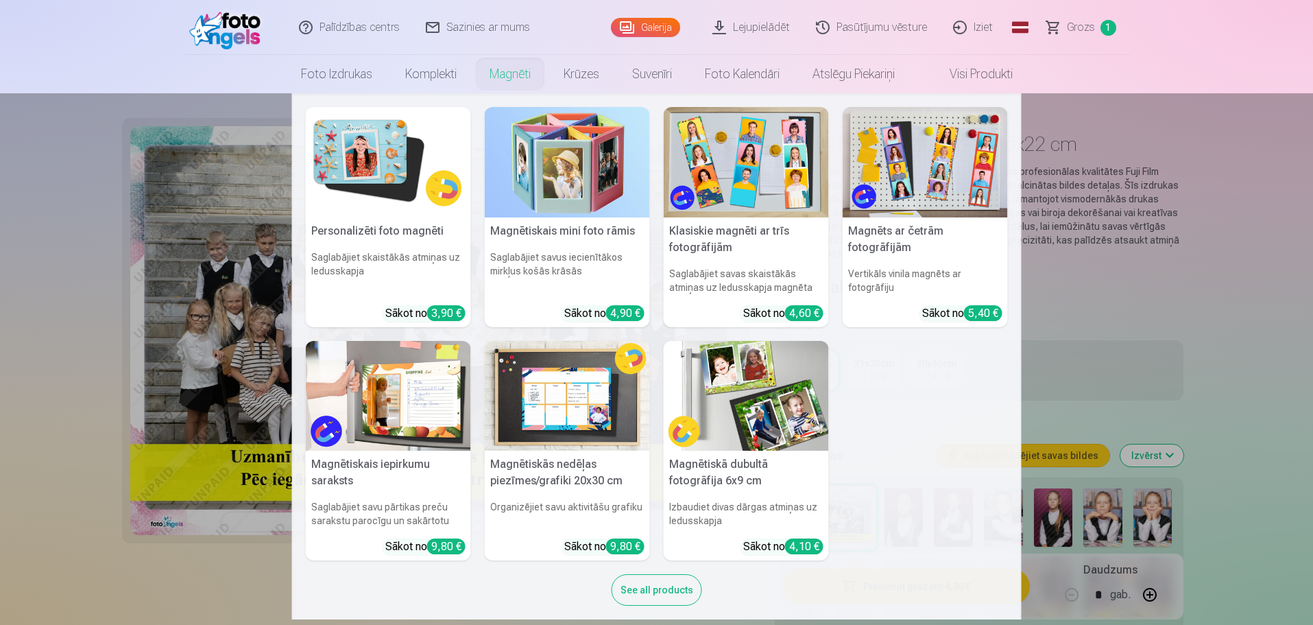
click at [493, 79] on link "Magnēti" at bounding box center [510, 74] width 74 height 38
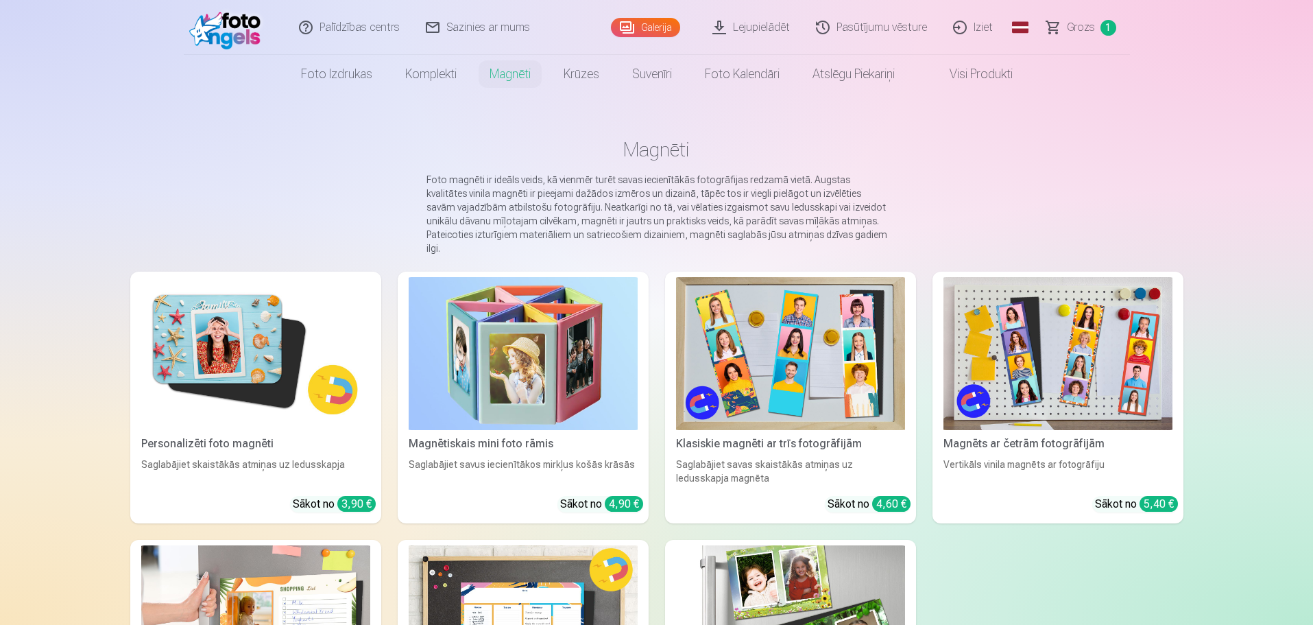
click at [253, 372] on img at bounding box center [255, 353] width 229 height 153
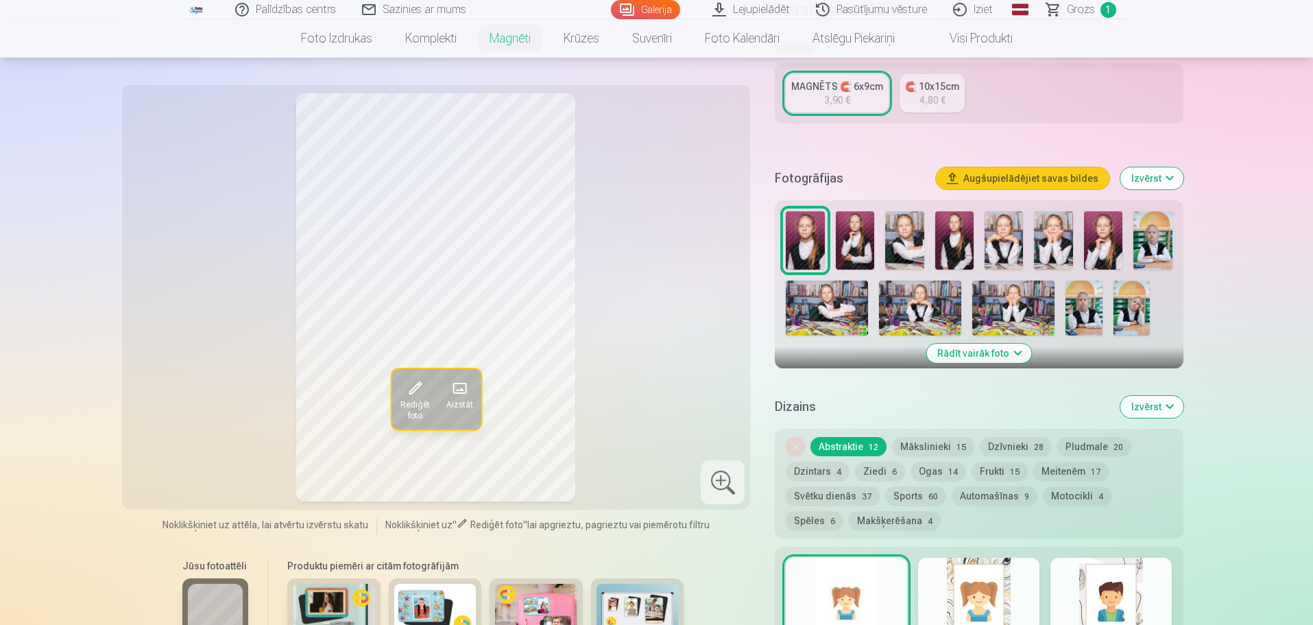
scroll to position [411, 0]
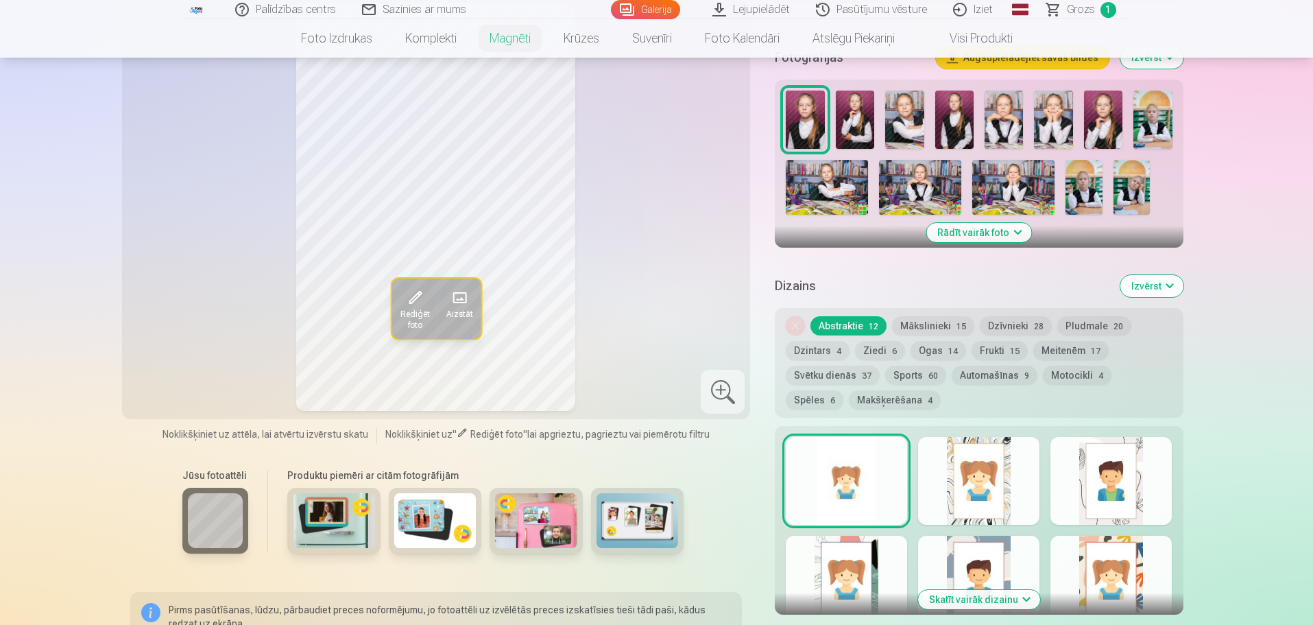
click at [1026, 592] on button "Skatīt vairāk dizainu" at bounding box center [979, 599] width 122 height 19
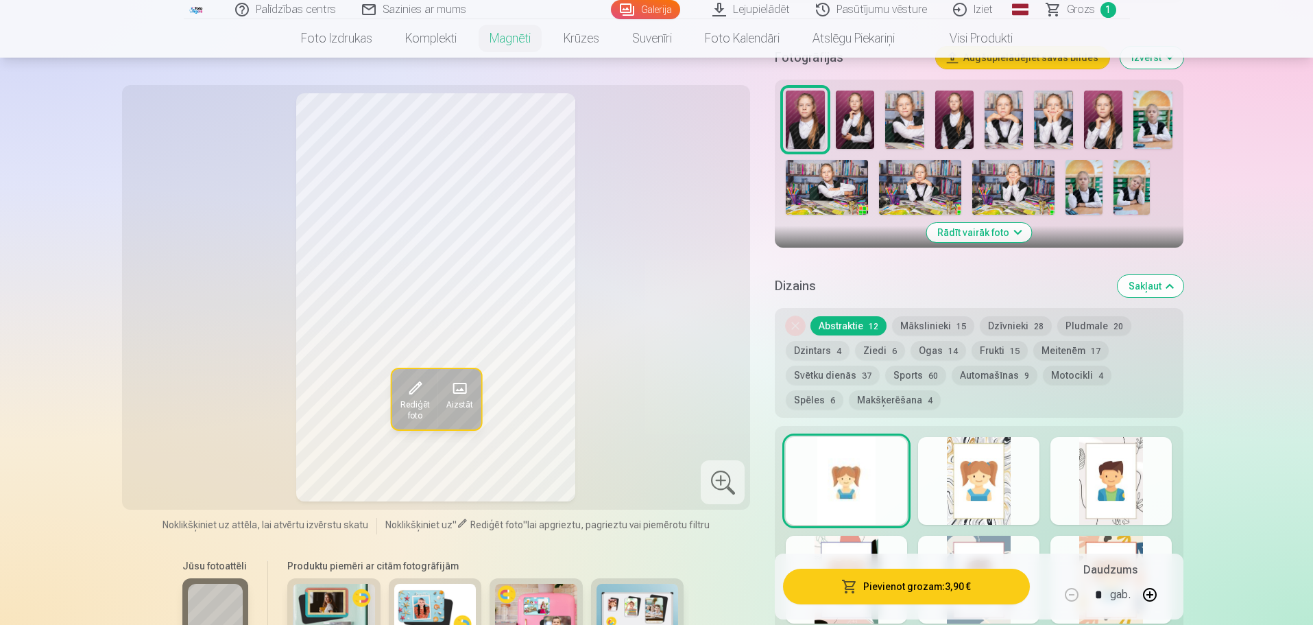
click at [1147, 595] on button "button" at bounding box center [1150, 594] width 33 height 33
type input "*"
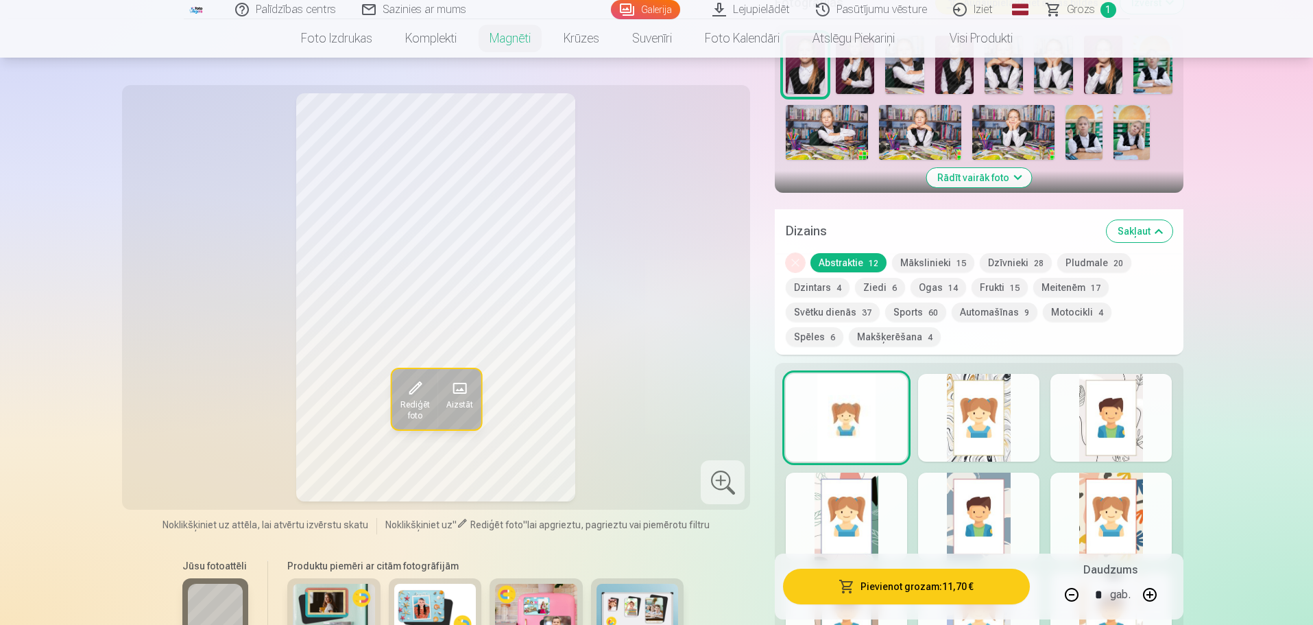
scroll to position [343, 0]
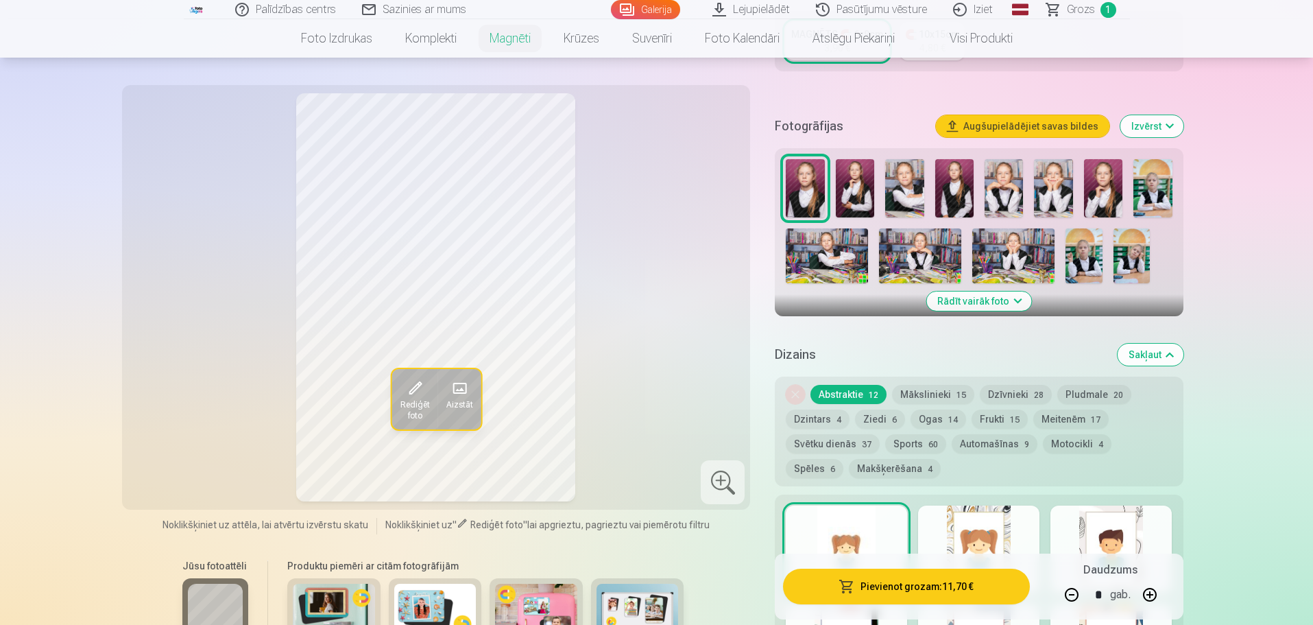
click at [849, 175] on img at bounding box center [855, 188] width 38 height 58
click at [907, 178] on img at bounding box center [904, 188] width 38 height 58
click at [960, 179] on img at bounding box center [954, 188] width 38 height 58
click at [1001, 181] on img at bounding box center [1004, 188] width 38 height 58
click at [1064, 184] on img at bounding box center [1053, 188] width 38 height 58
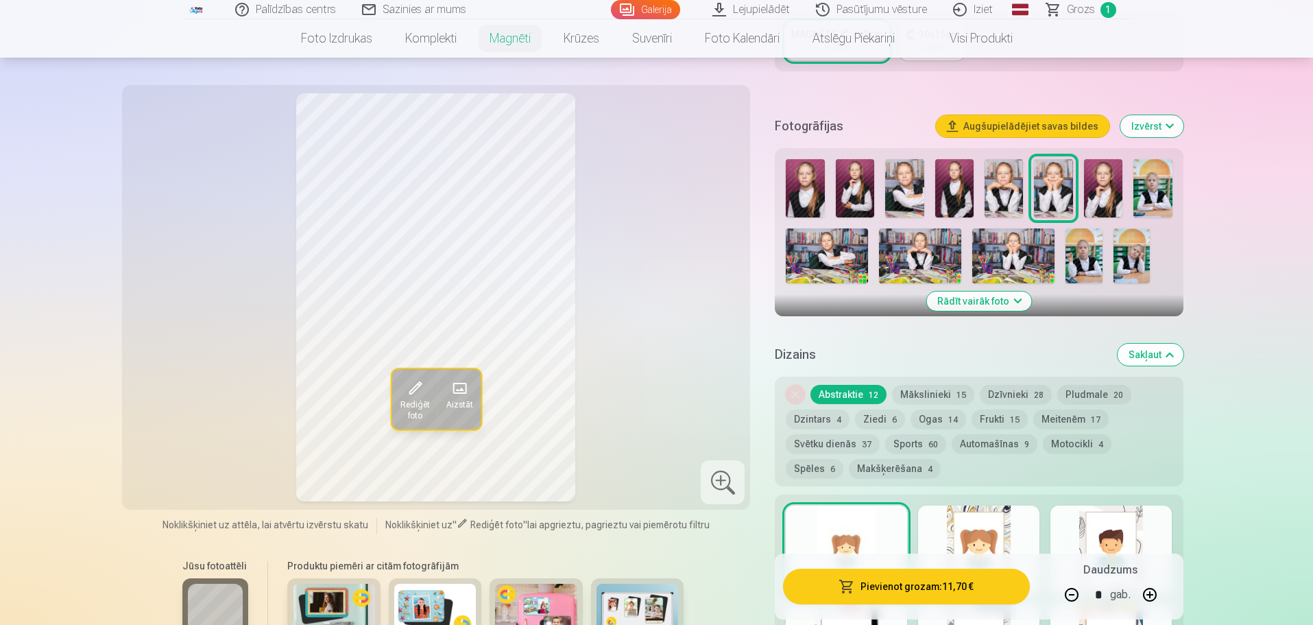
click at [1098, 189] on img at bounding box center [1103, 188] width 38 height 58
click at [1169, 191] on img at bounding box center [1153, 188] width 38 height 58
click at [780, 250] on div at bounding box center [978, 221] width 397 height 135
click at [813, 248] on img at bounding box center [827, 255] width 82 height 55
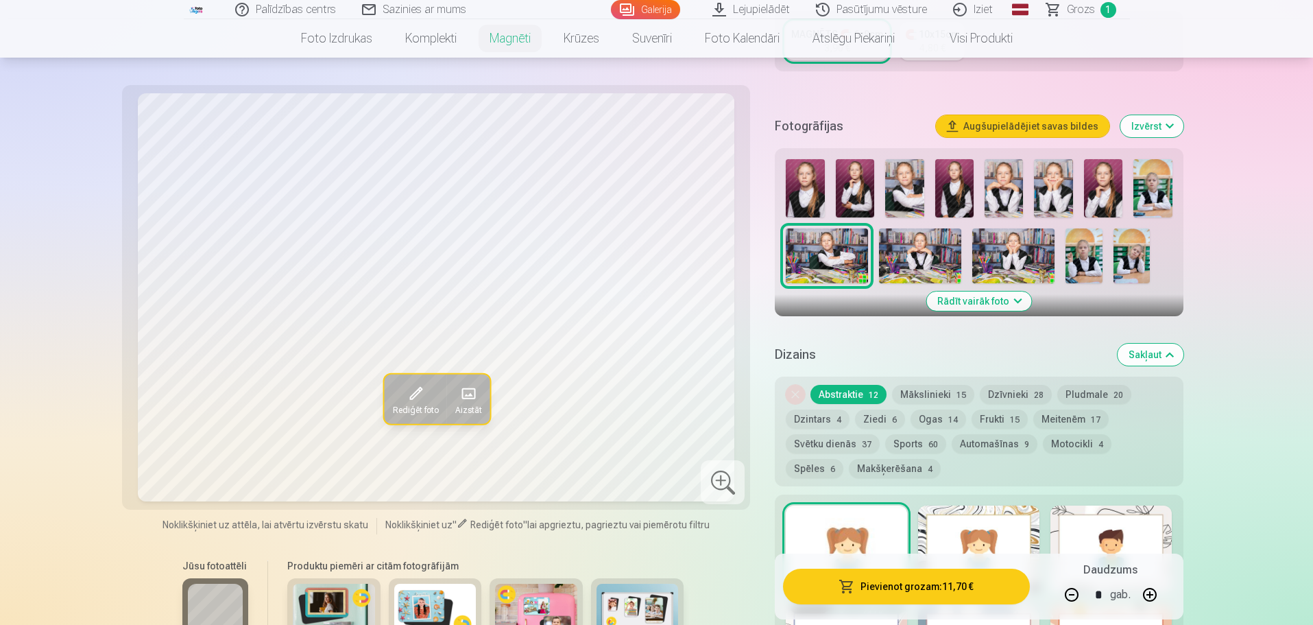
click at [905, 246] on img at bounding box center [920, 255] width 82 height 55
click at [1008, 249] on img at bounding box center [1013, 255] width 82 height 55
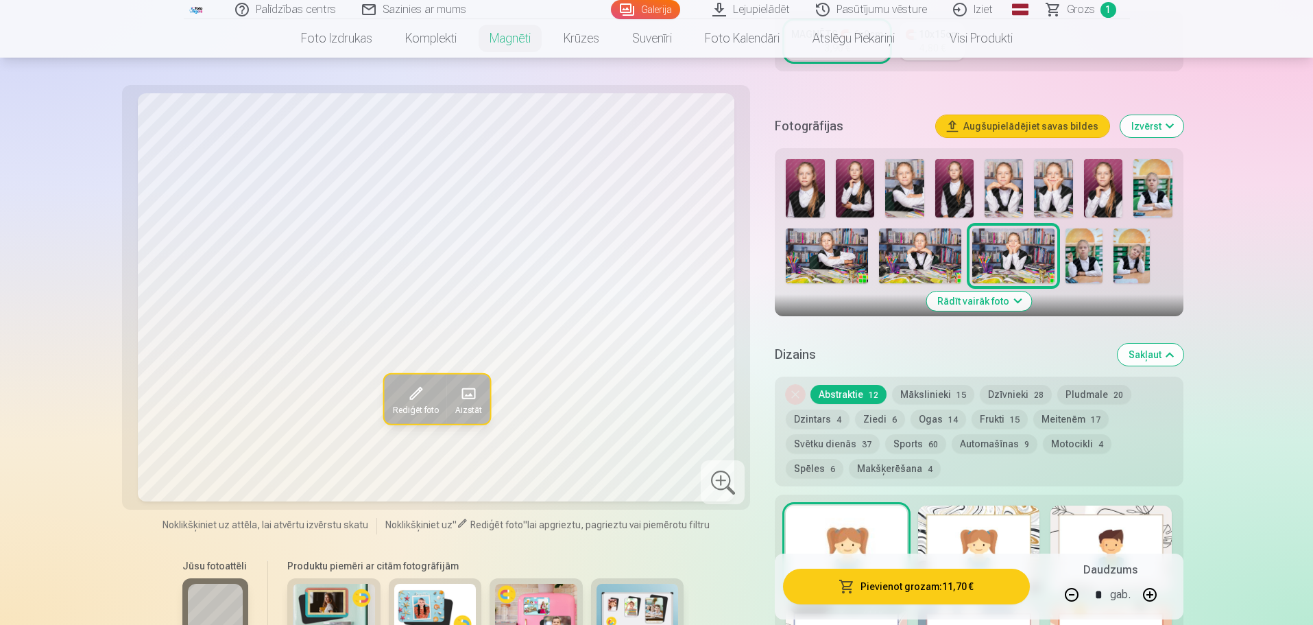
click at [809, 179] on img at bounding box center [805, 188] width 38 height 58
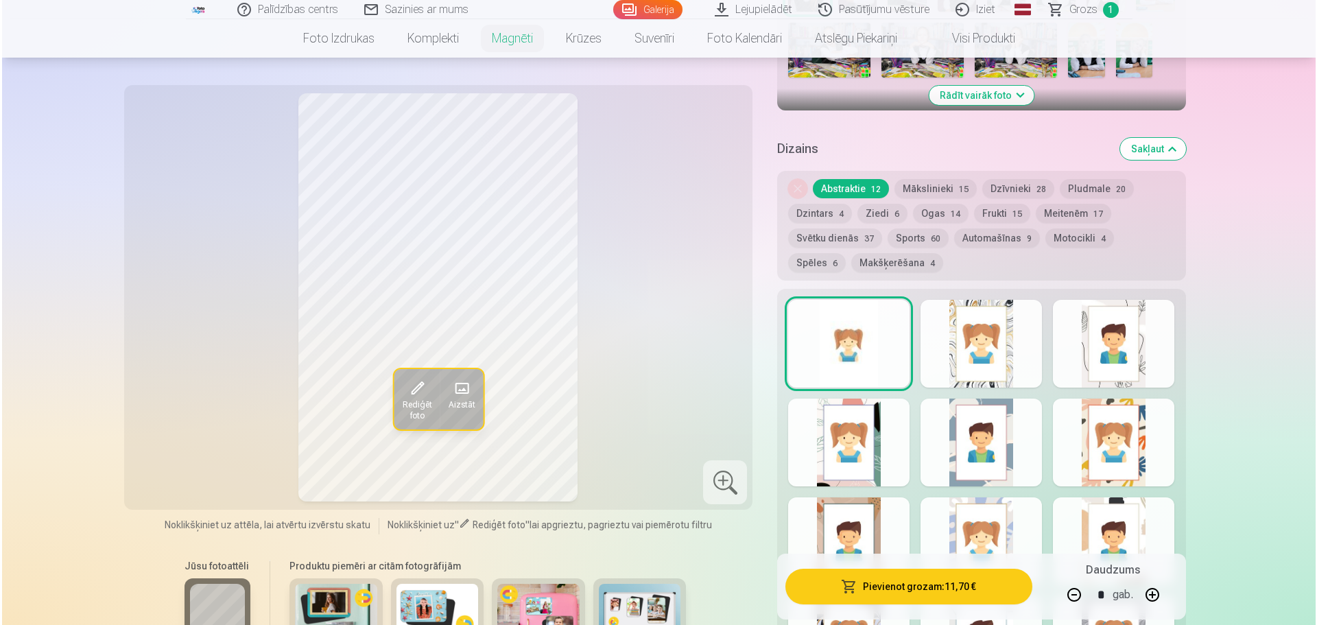
scroll to position [754, 0]
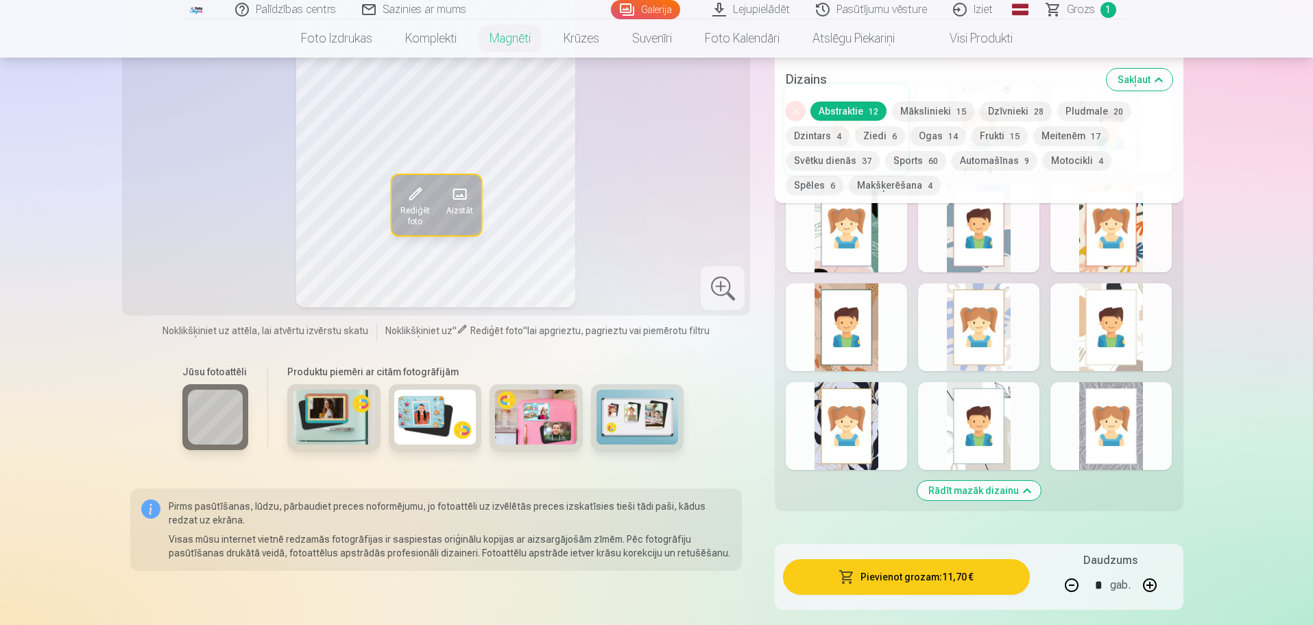
click at [950, 568] on button "Pievienot grozam : 11,70 €" at bounding box center [906, 577] width 246 height 36
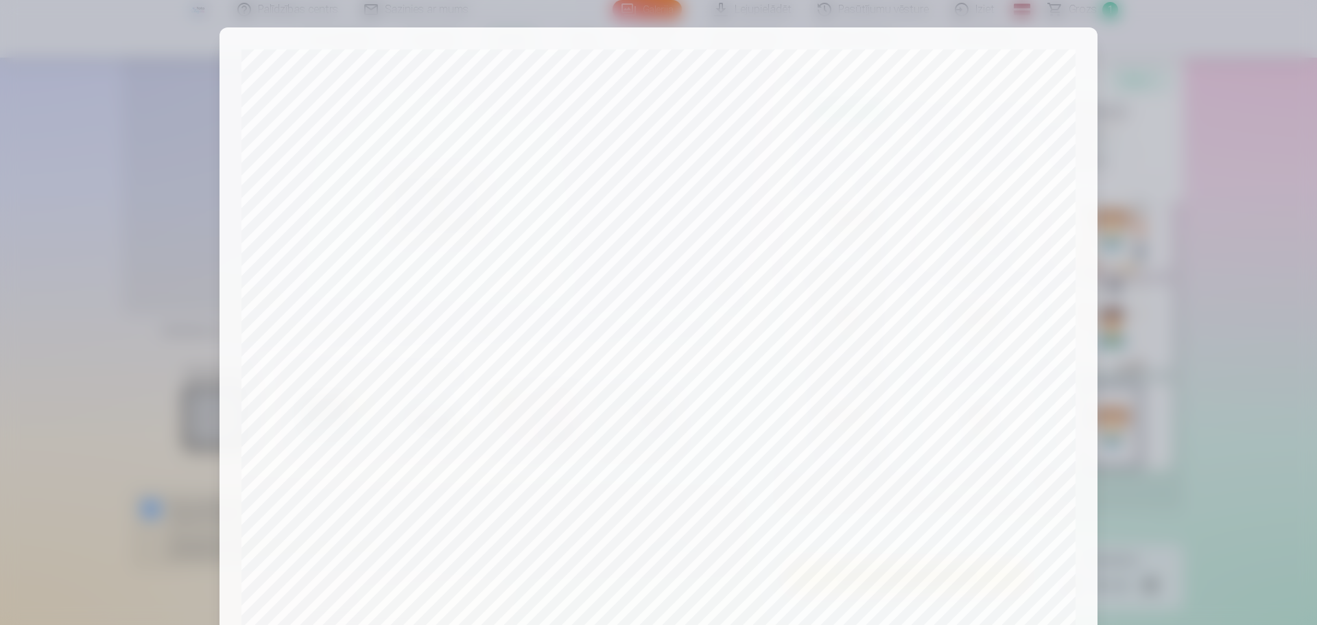
scroll to position [274, 0]
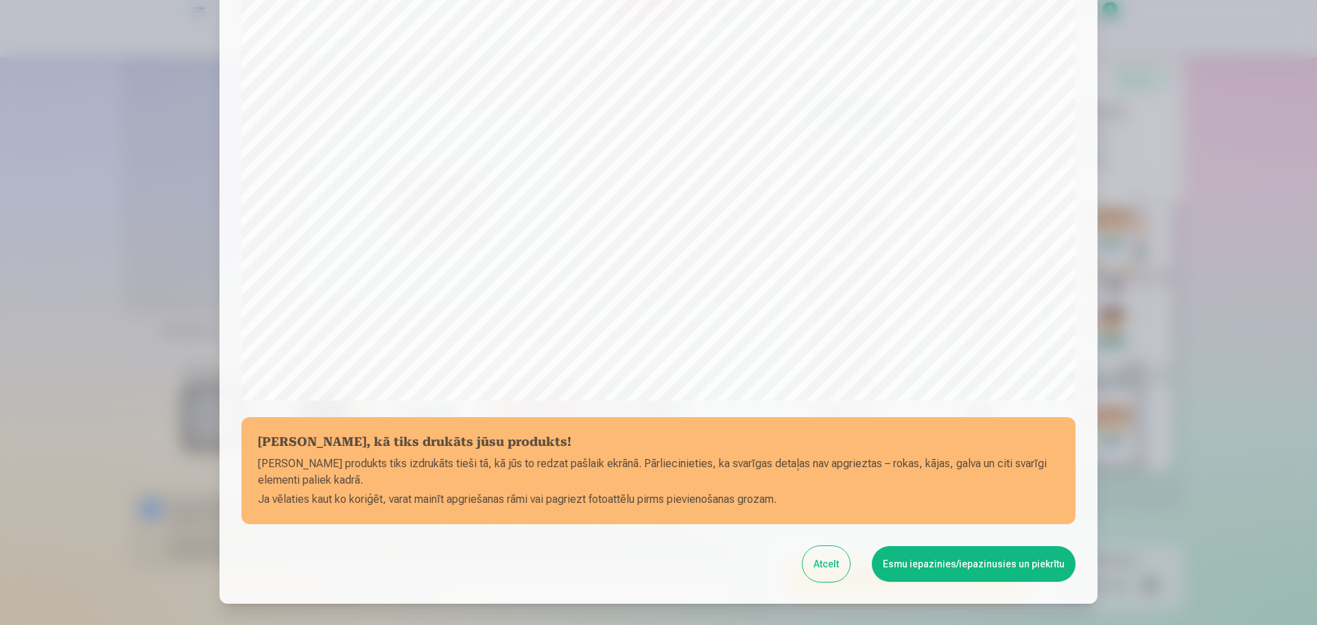
click at [966, 573] on button "Esmu iepazinies/iepazinusies un piekrītu" at bounding box center [974, 564] width 204 height 36
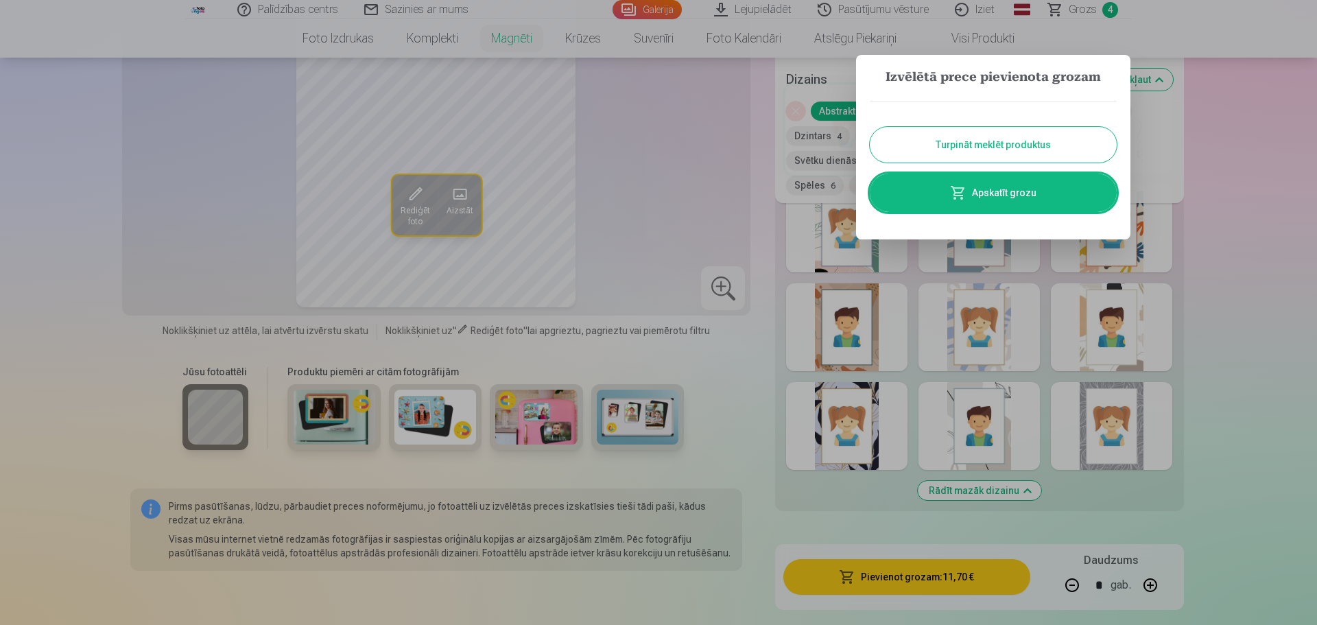
click at [985, 202] on link "Apskatīt grozu" at bounding box center [993, 192] width 247 height 38
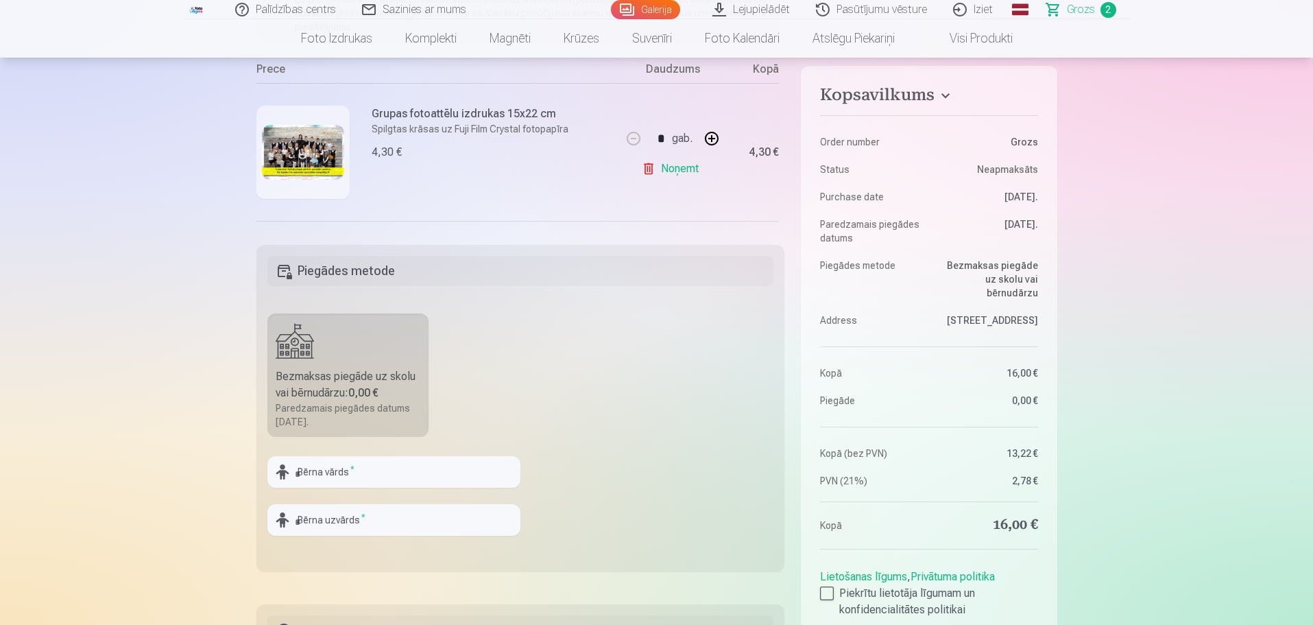
scroll to position [343, 0]
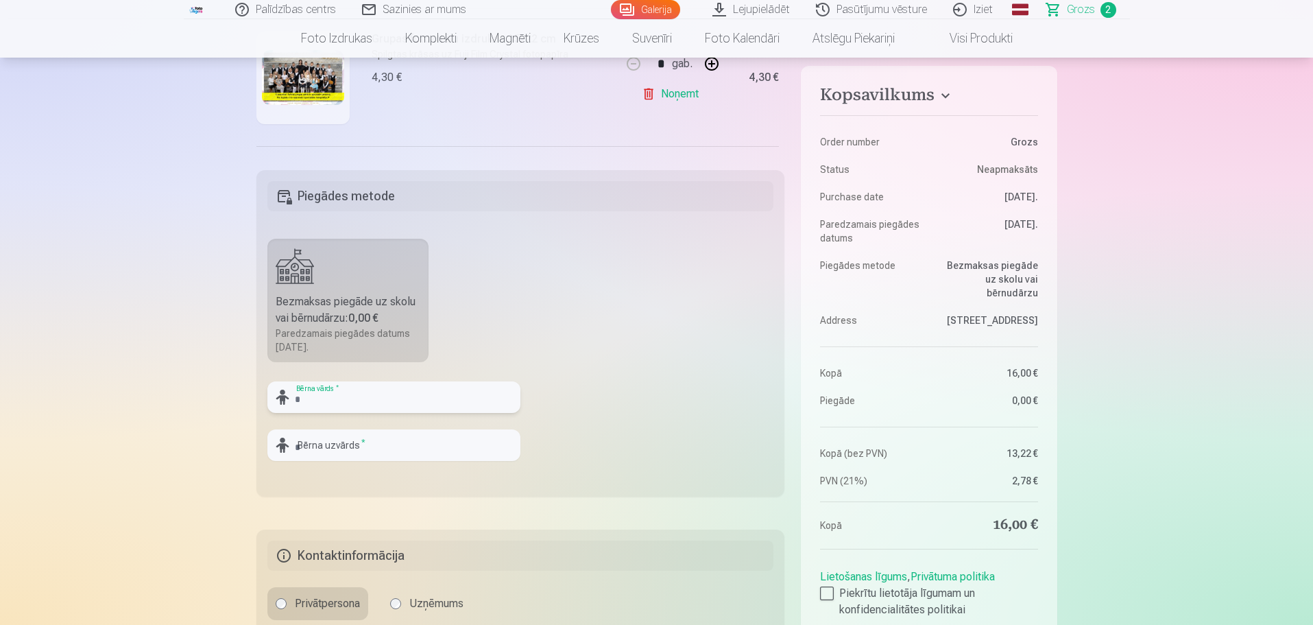
click at [348, 407] on input "text" at bounding box center [393, 397] width 253 height 32
type input "*****"
click at [358, 452] on input "text" at bounding box center [393, 445] width 253 height 32
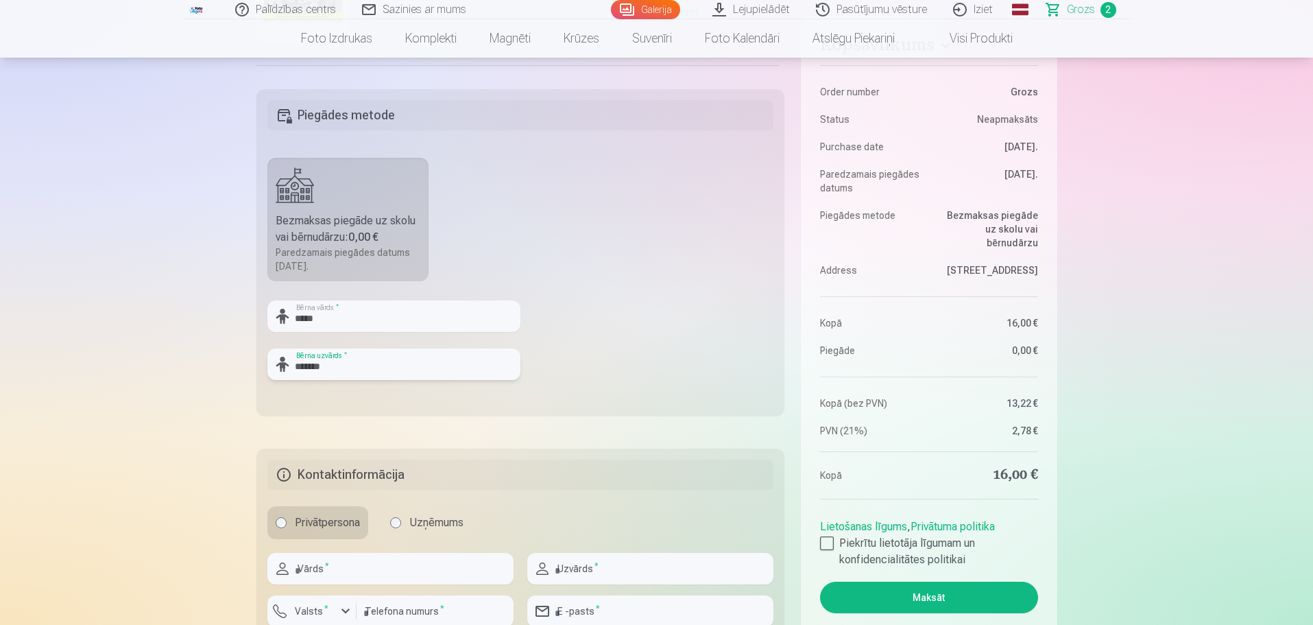
scroll to position [549, 0]
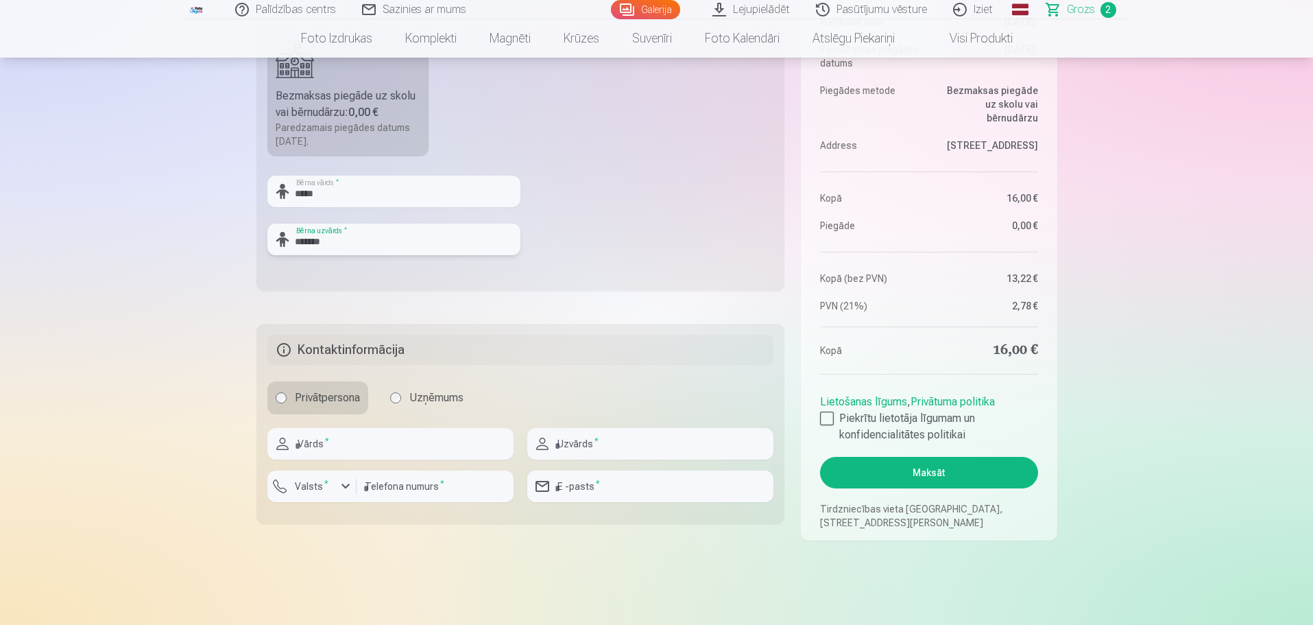
type input "*******"
click at [324, 440] on input "text" at bounding box center [390, 444] width 246 height 32
type input "*******"
click at [589, 454] on input "text" at bounding box center [650, 444] width 246 height 32
type input "*******"
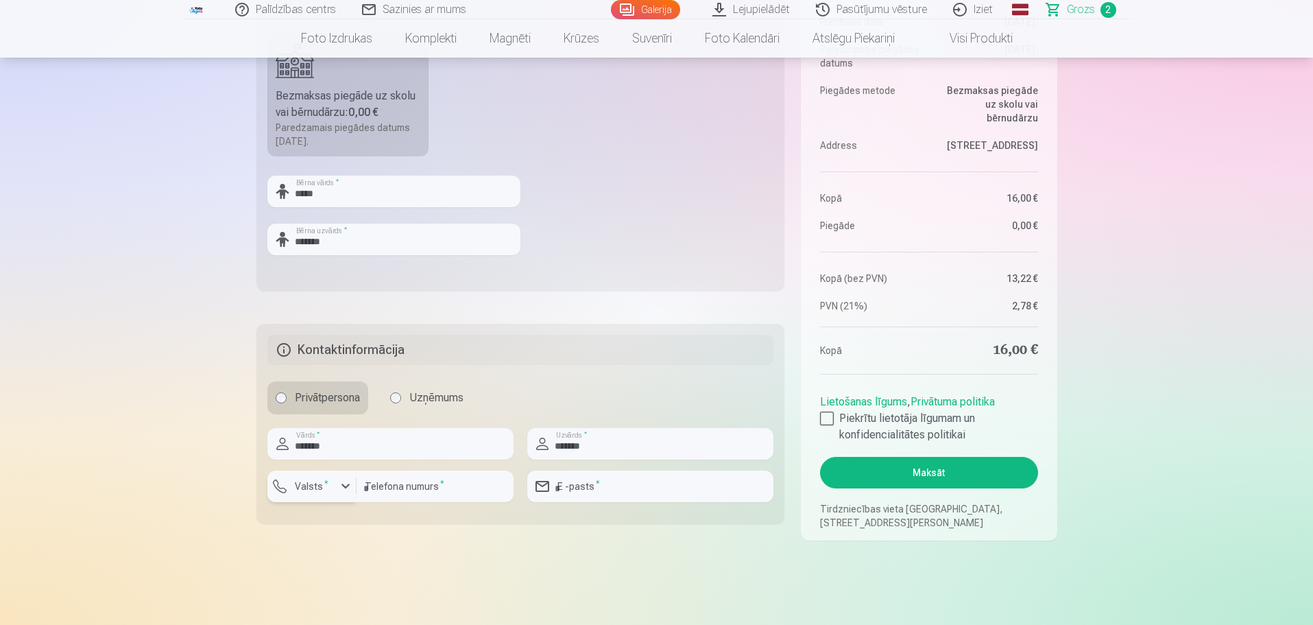
click at [342, 489] on div "button" at bounding box center [345, 486] width 16 height 16
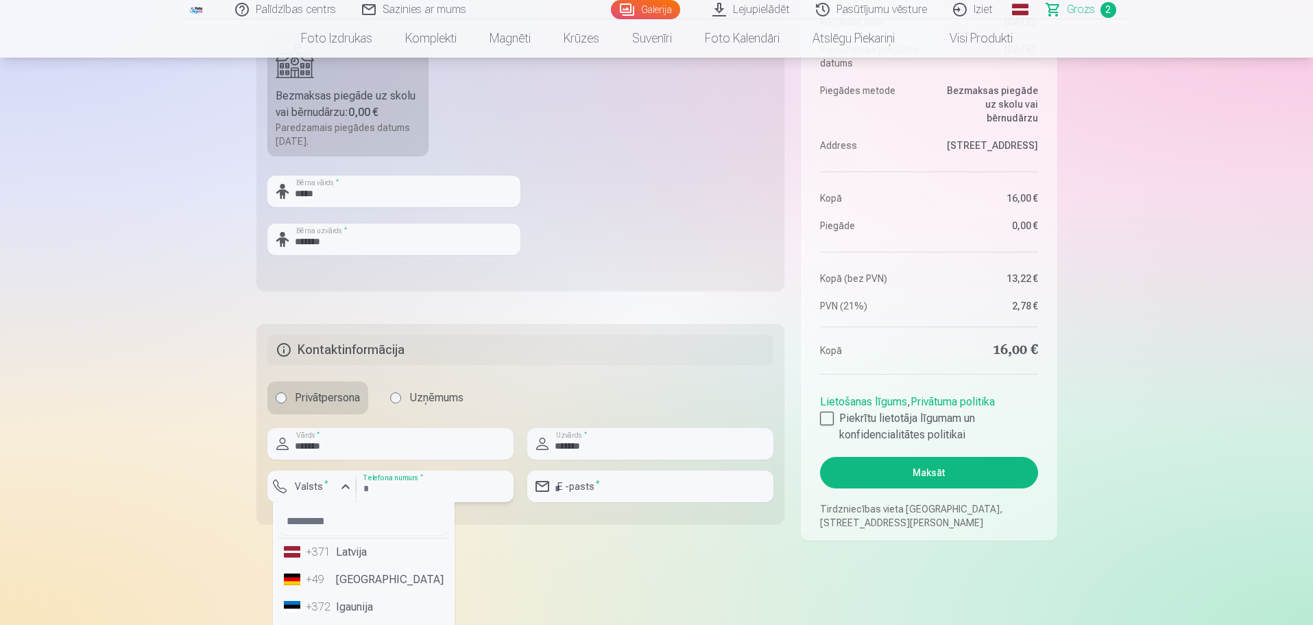
click at [404, 485] on input "number" at bounding box center [435, 486] width 157 height 32
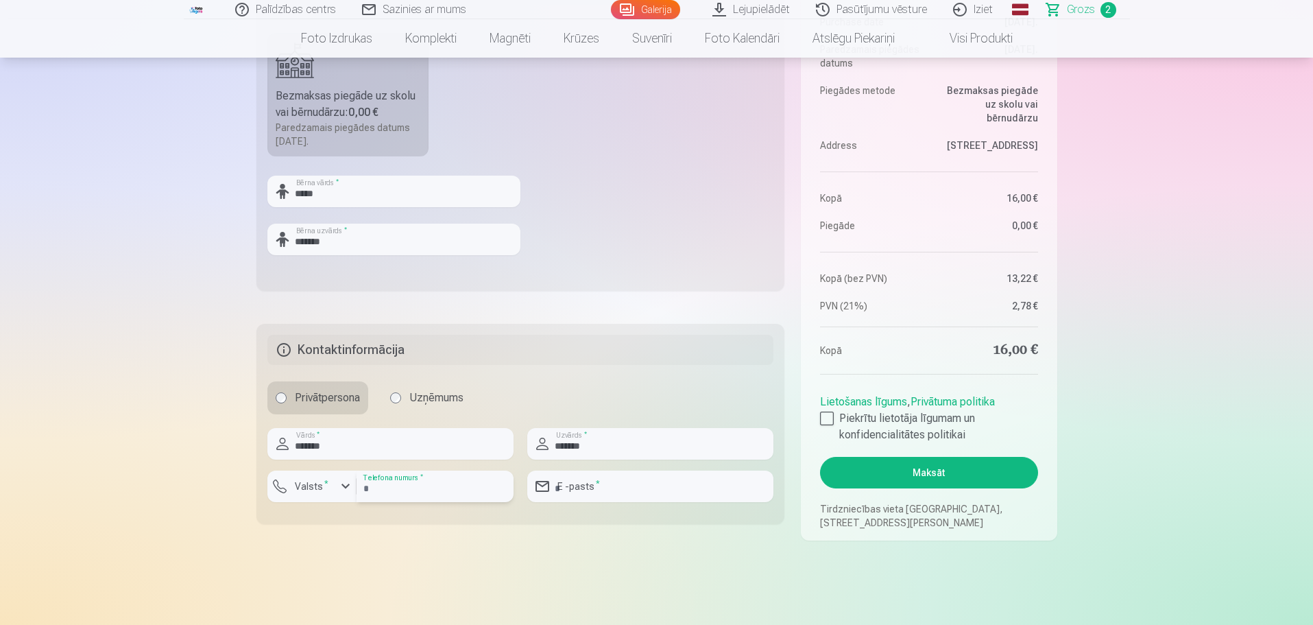
click at [418, 487] on input "number" at bounding box center [435, 486] width 157 height 32
type input "********"
click at [304, 486] on label "Valsts *" at bounding box center [311, 486] width 45 height 14
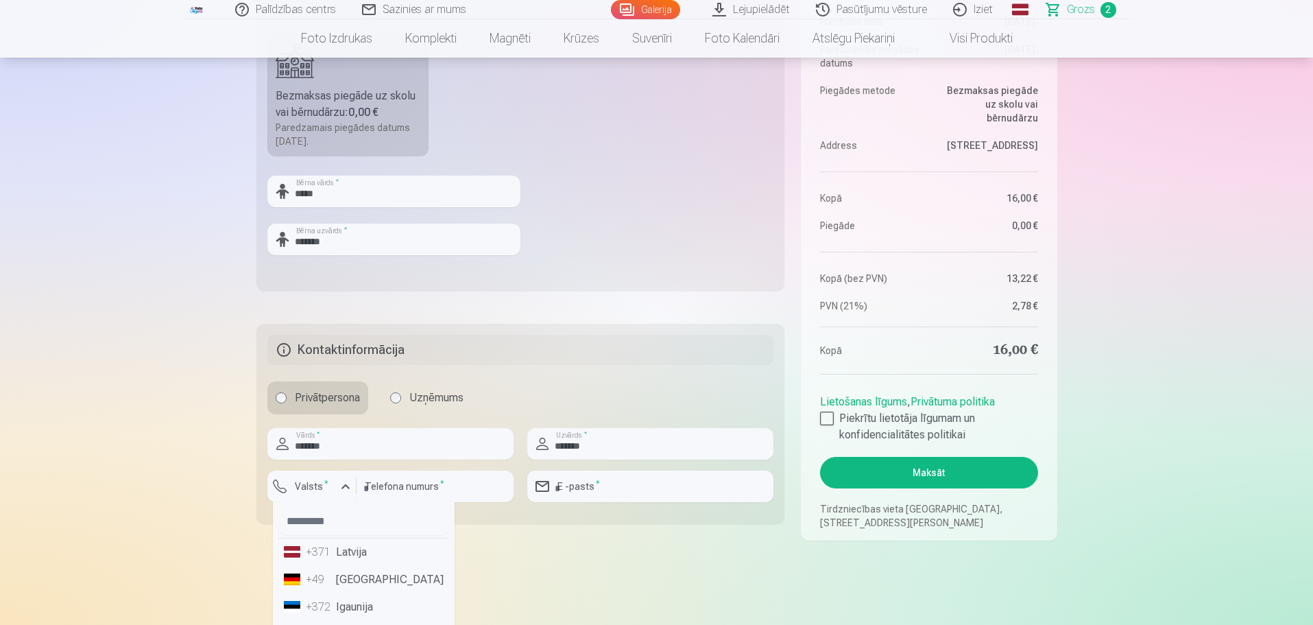
click at [330, 551] on div "+371" at bounding box center [319, 552] width 27 height 16
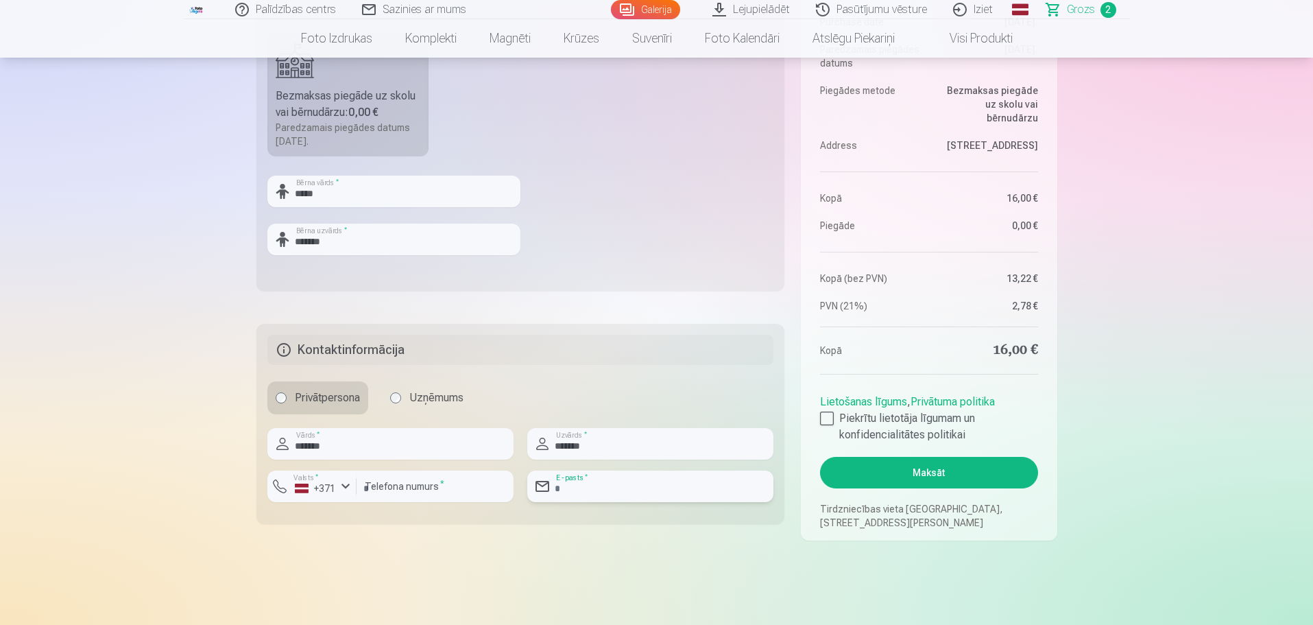
click at [627, 483] on input "email" at bounding box center [650, 486] width 246 height 32
type input "**********"
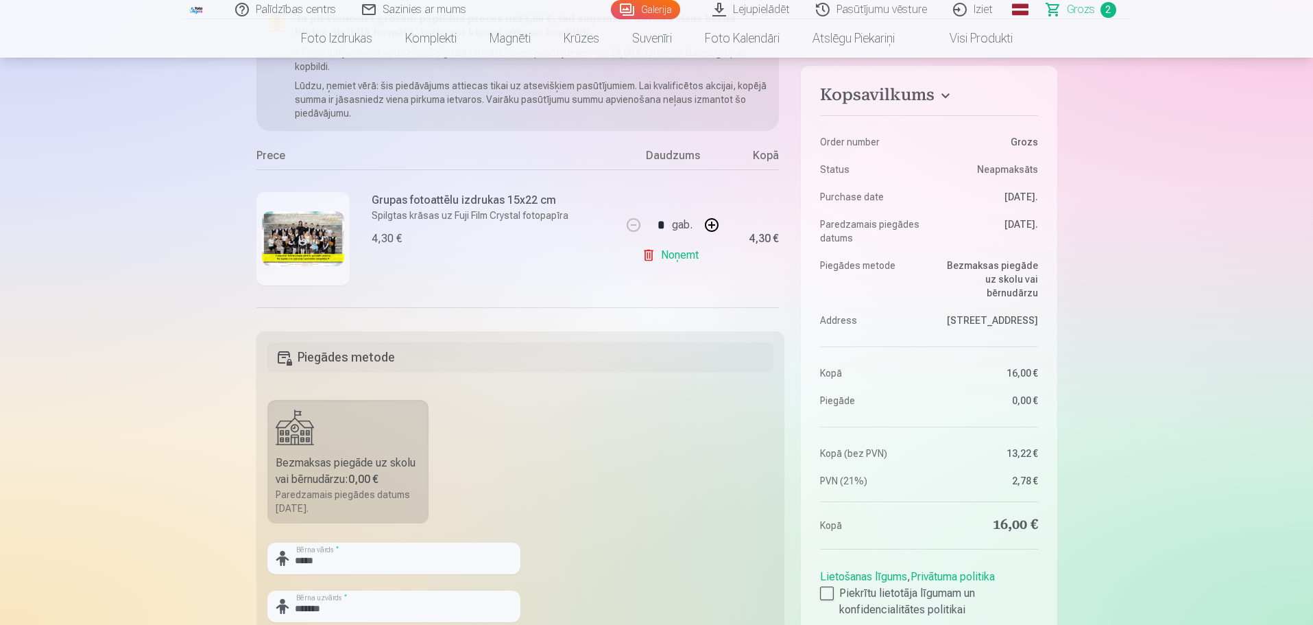
scroll to position [206, 0]
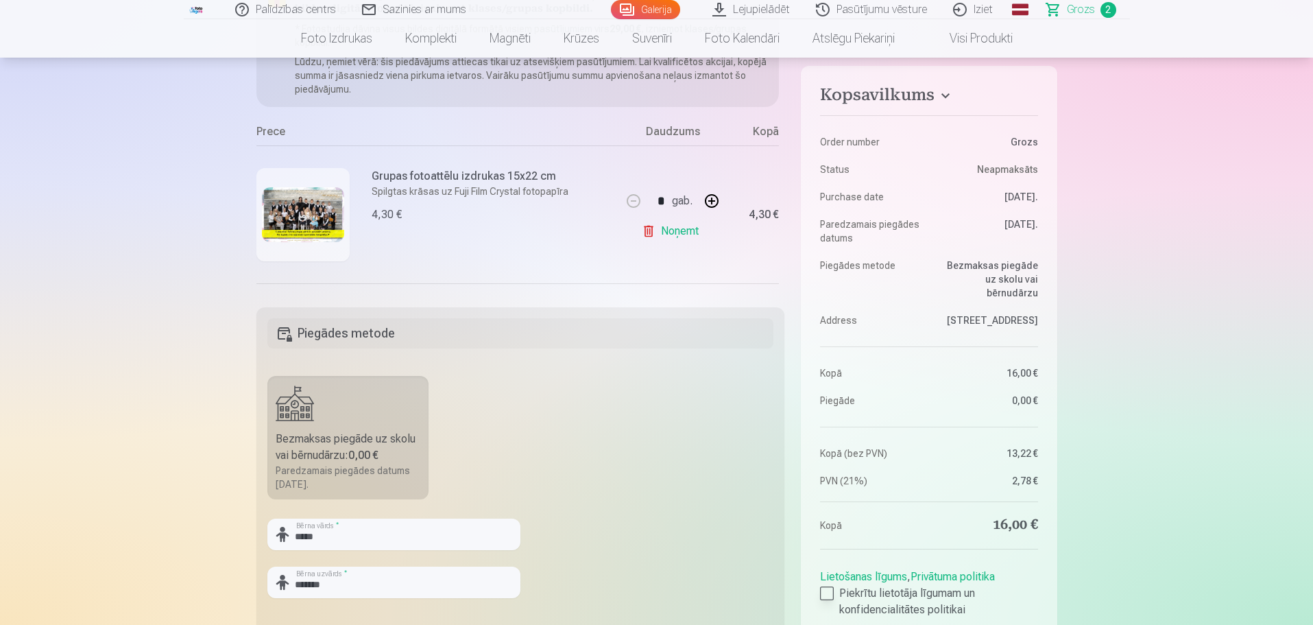
click at [831, 594] on div at bounding box center [827, 593] width 14 height 14
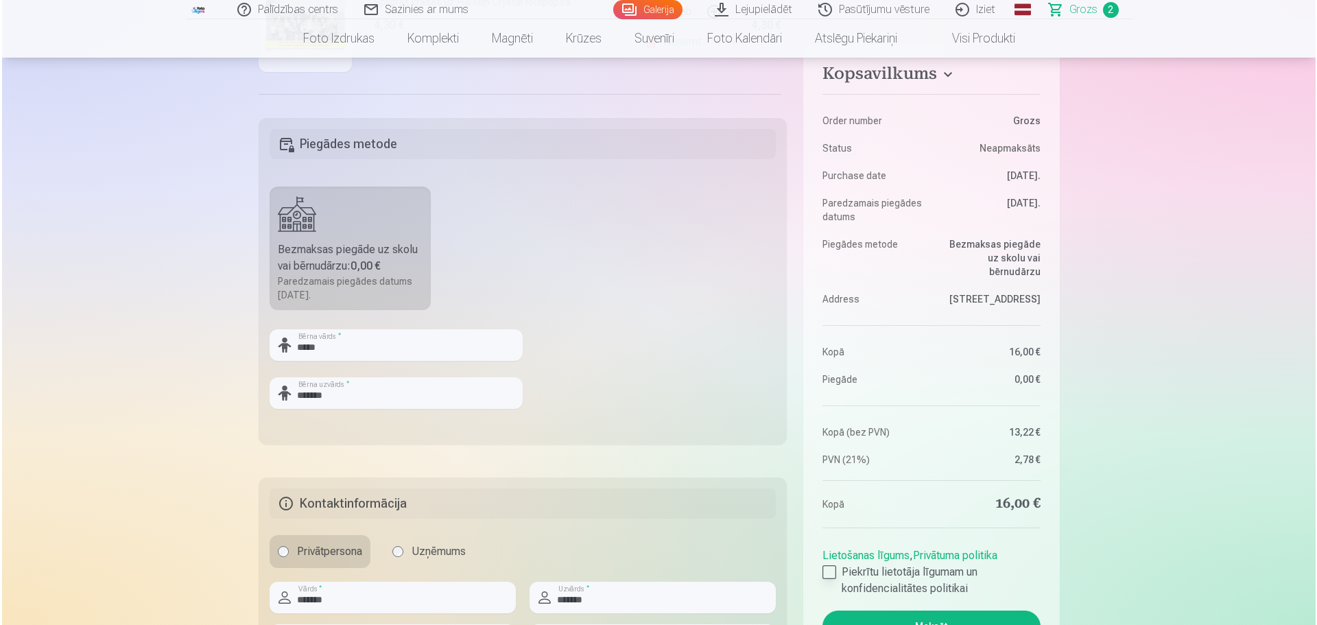
scroll to position [411, 0]
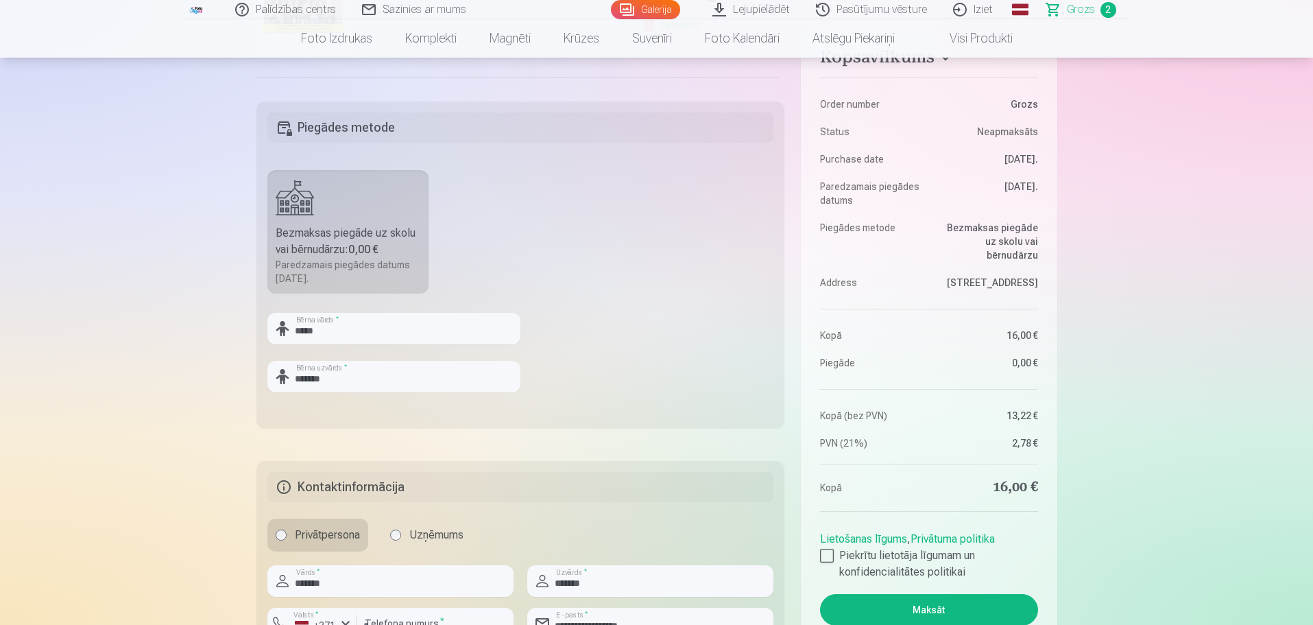
click at [929, 606] on button "Maksāt" at bounding box center [928, 610] width 217 height 32
